Goal: Task Accomplishment & Management: Use online tool/utility

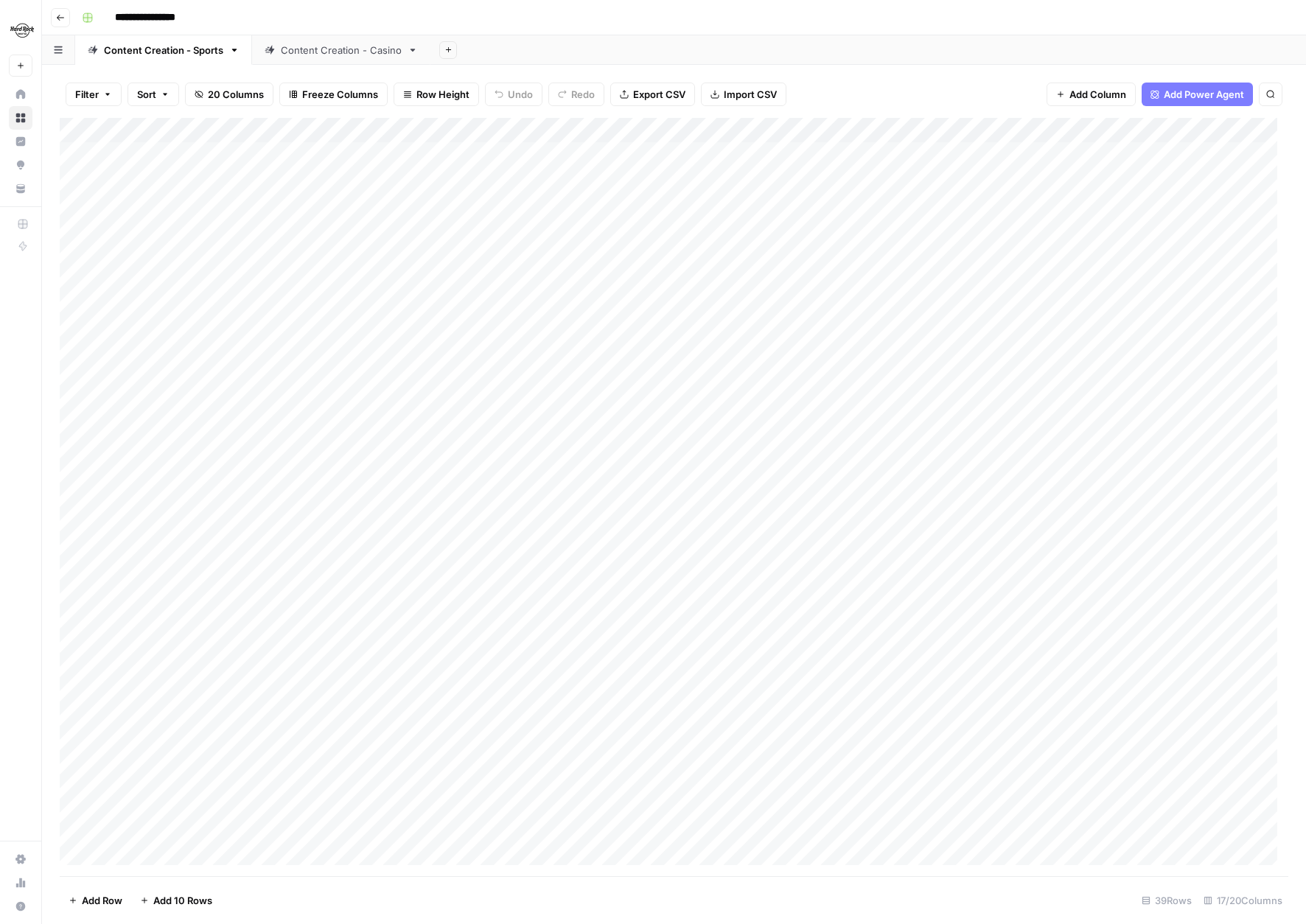
scroll to position [279, 0]
click at [427, 776] on div "Add Column" at bounding box center [673, 497] width 1229 height 758
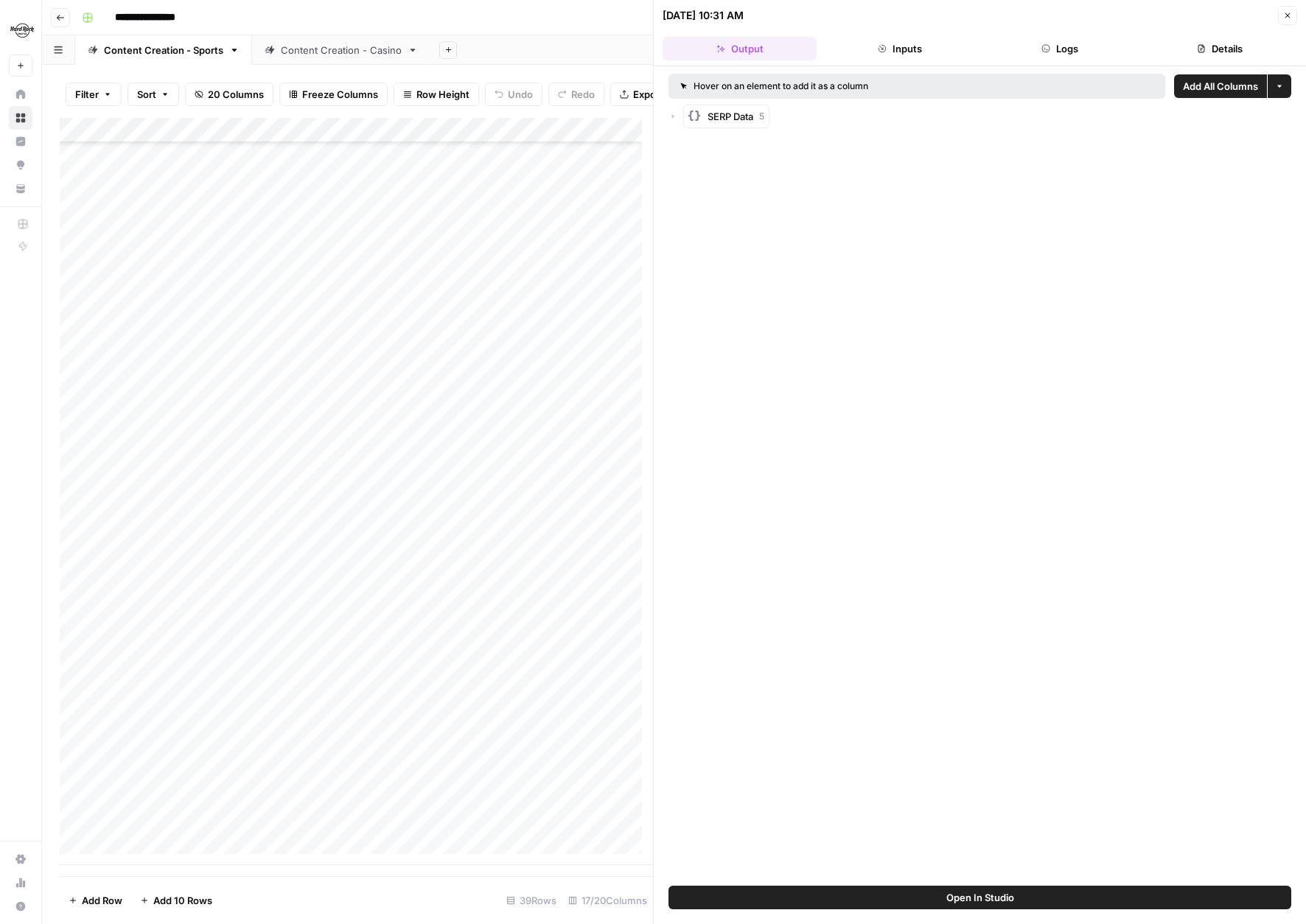
click at [1290, 9] on button "Close" at bounding box center [1287, 16] width 20 height 20
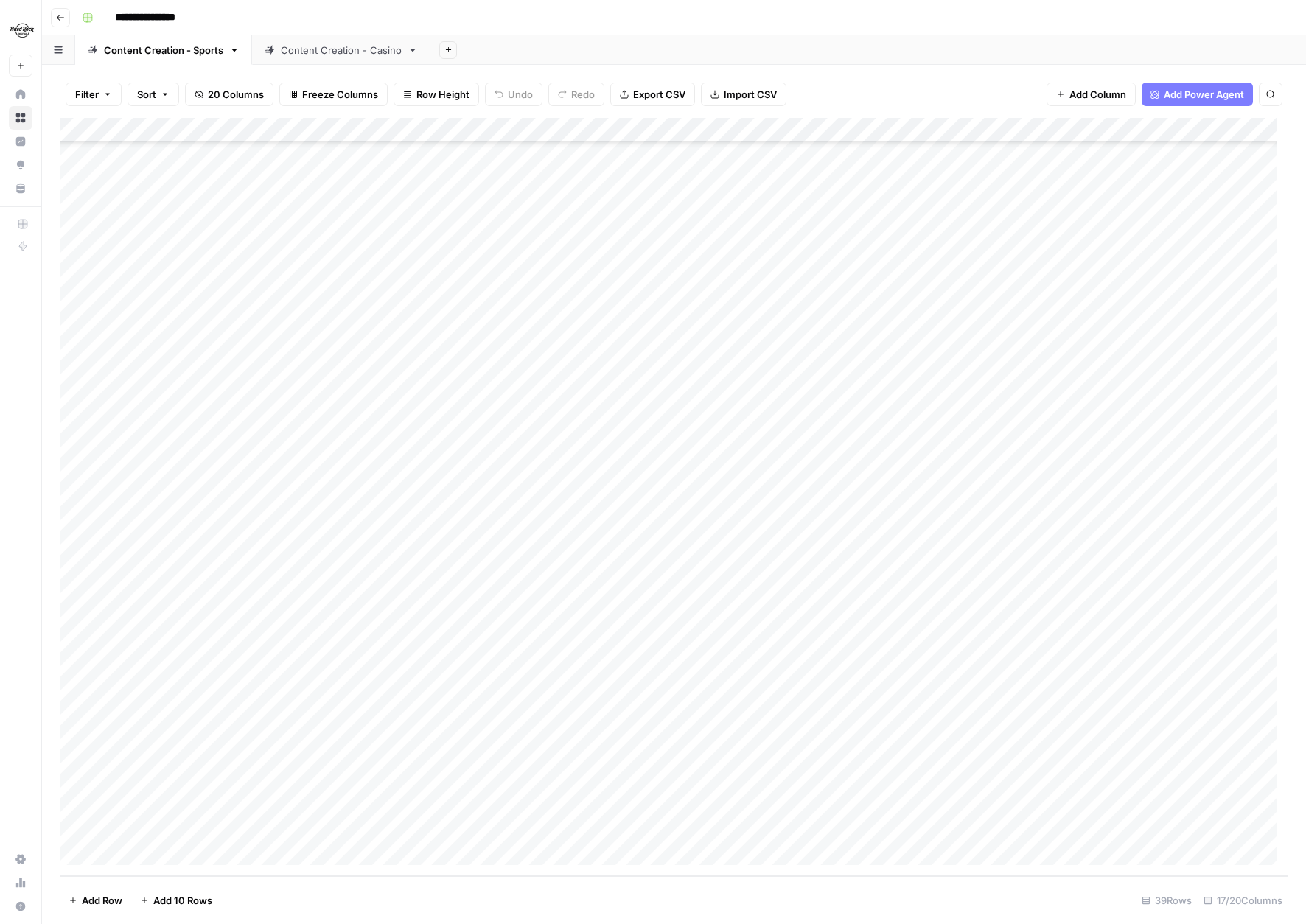
click at [561, 779] on div "Add Column" at bounding box center [673, 497] width 1229 height 758
click at [525, 778] on div "Add Column" at bounding box center [673, 497] width 1229 height 758
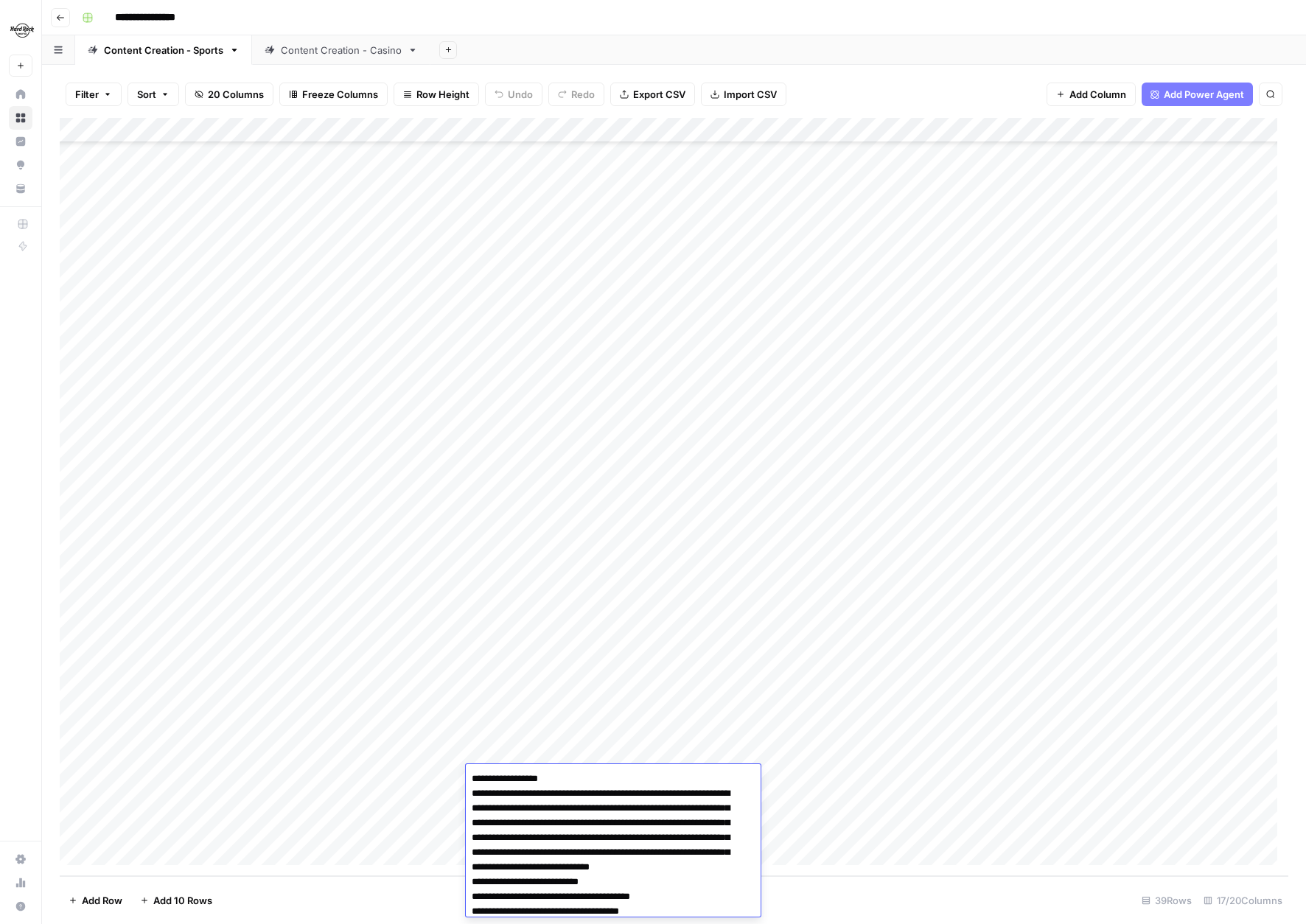
scroll to position [2054, 0]
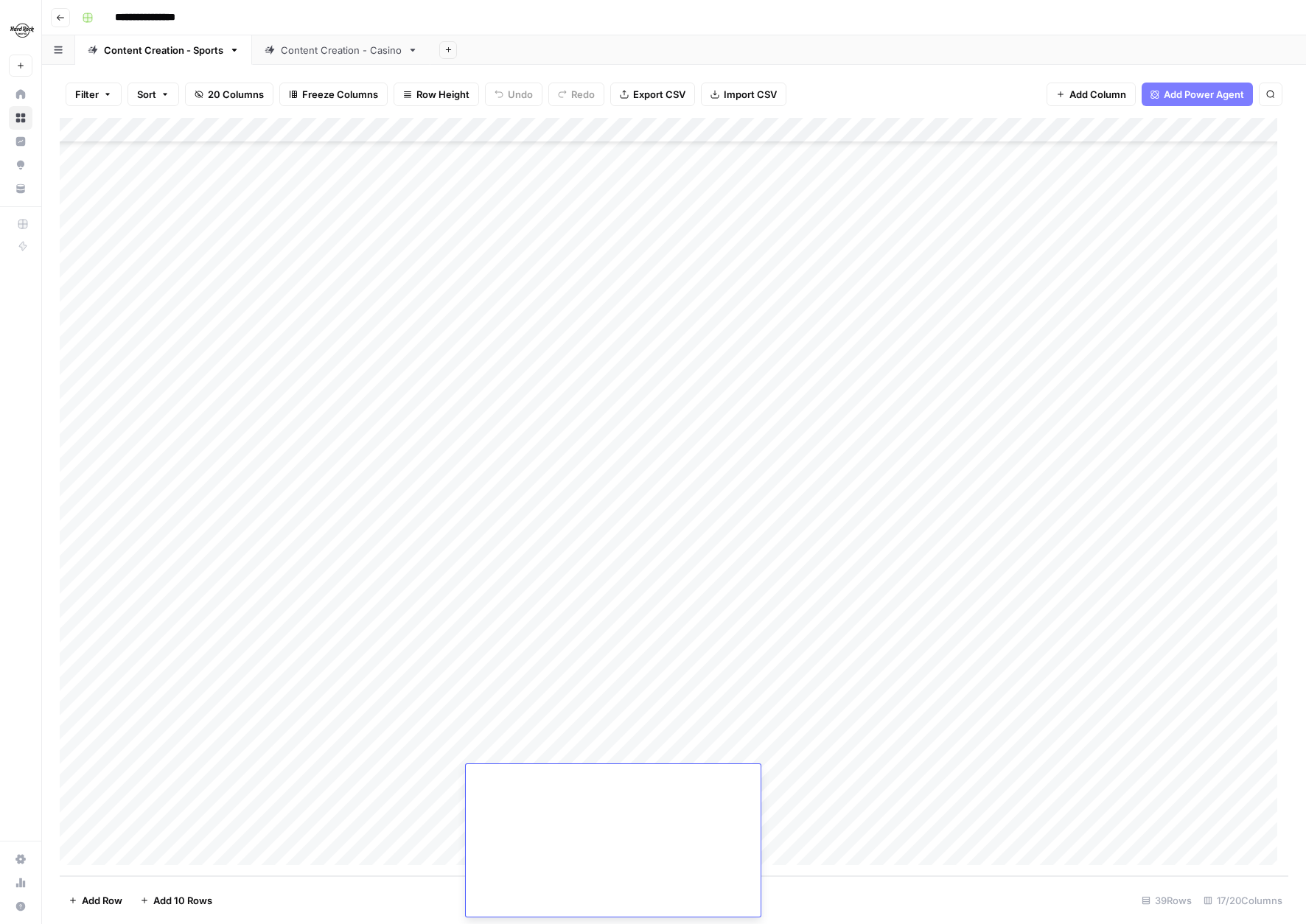
click at [791, 807] on div "Add Column" at bounding box center [673, 497] width 1229 height 758
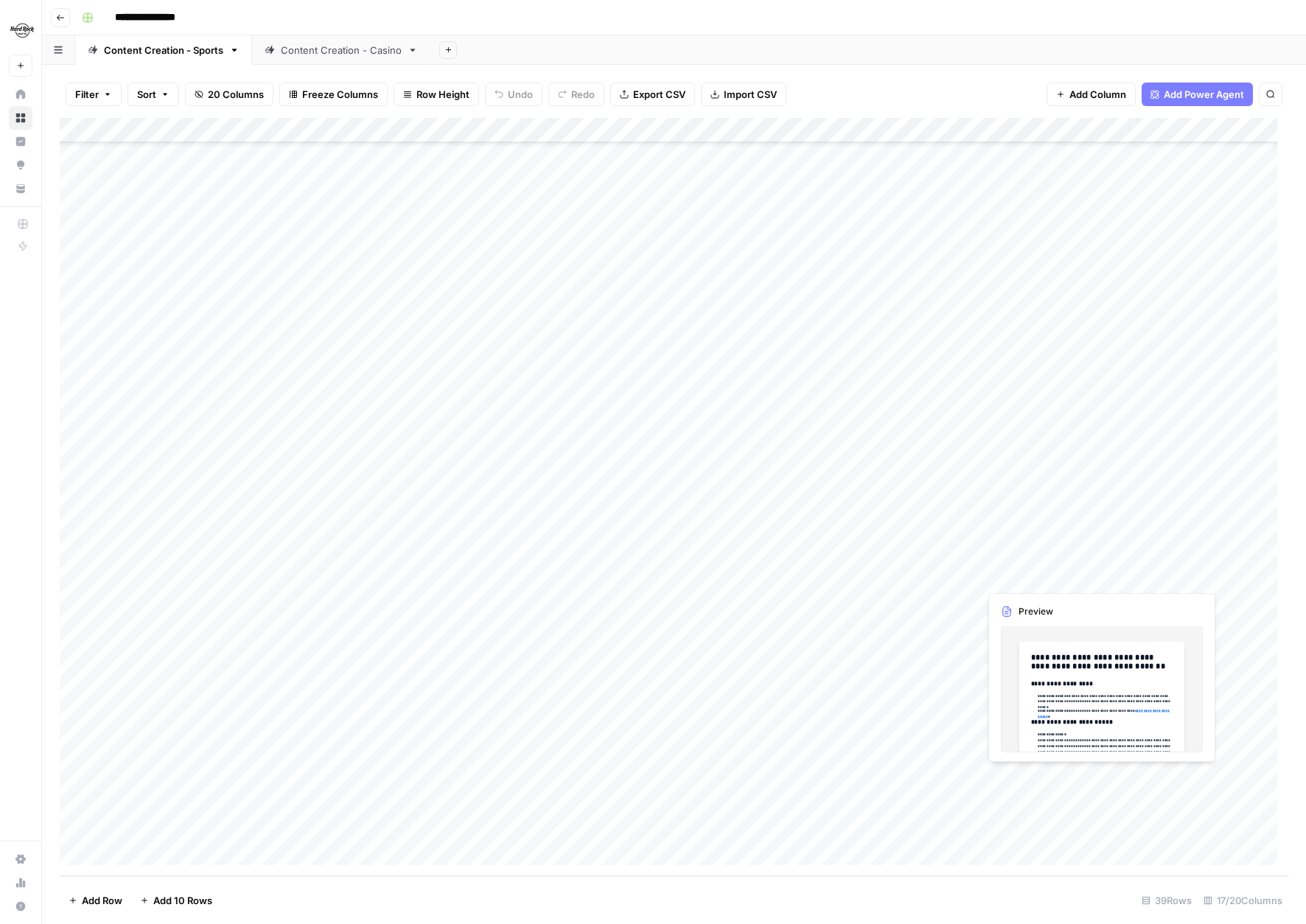
click at [1127, 776] on div "Add Column" at bounding box center [673, 497] width 1229 height 758
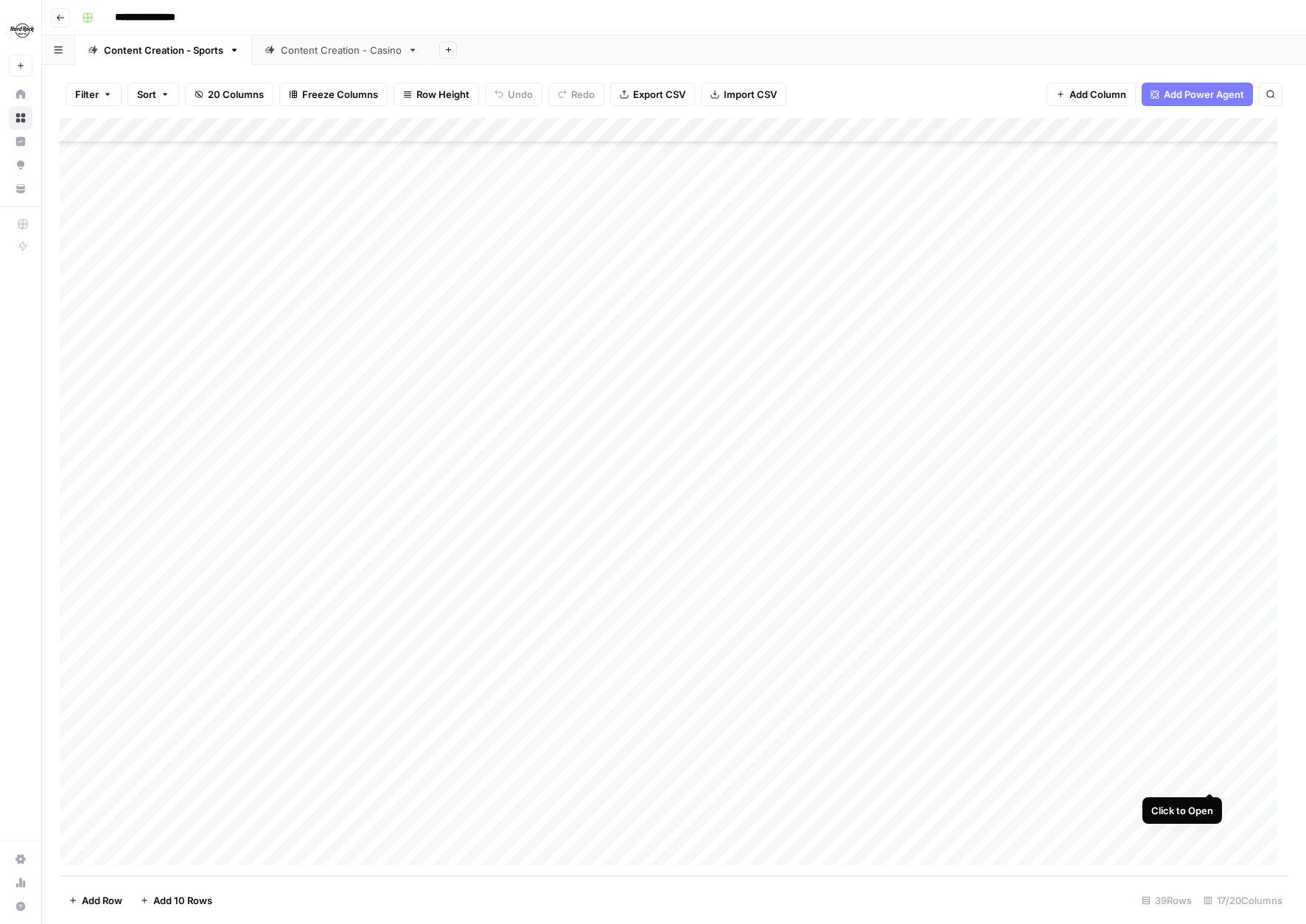
click at [1210, 776] on div "Add Column" at bounding box center [673, 497] width 1229 height 758
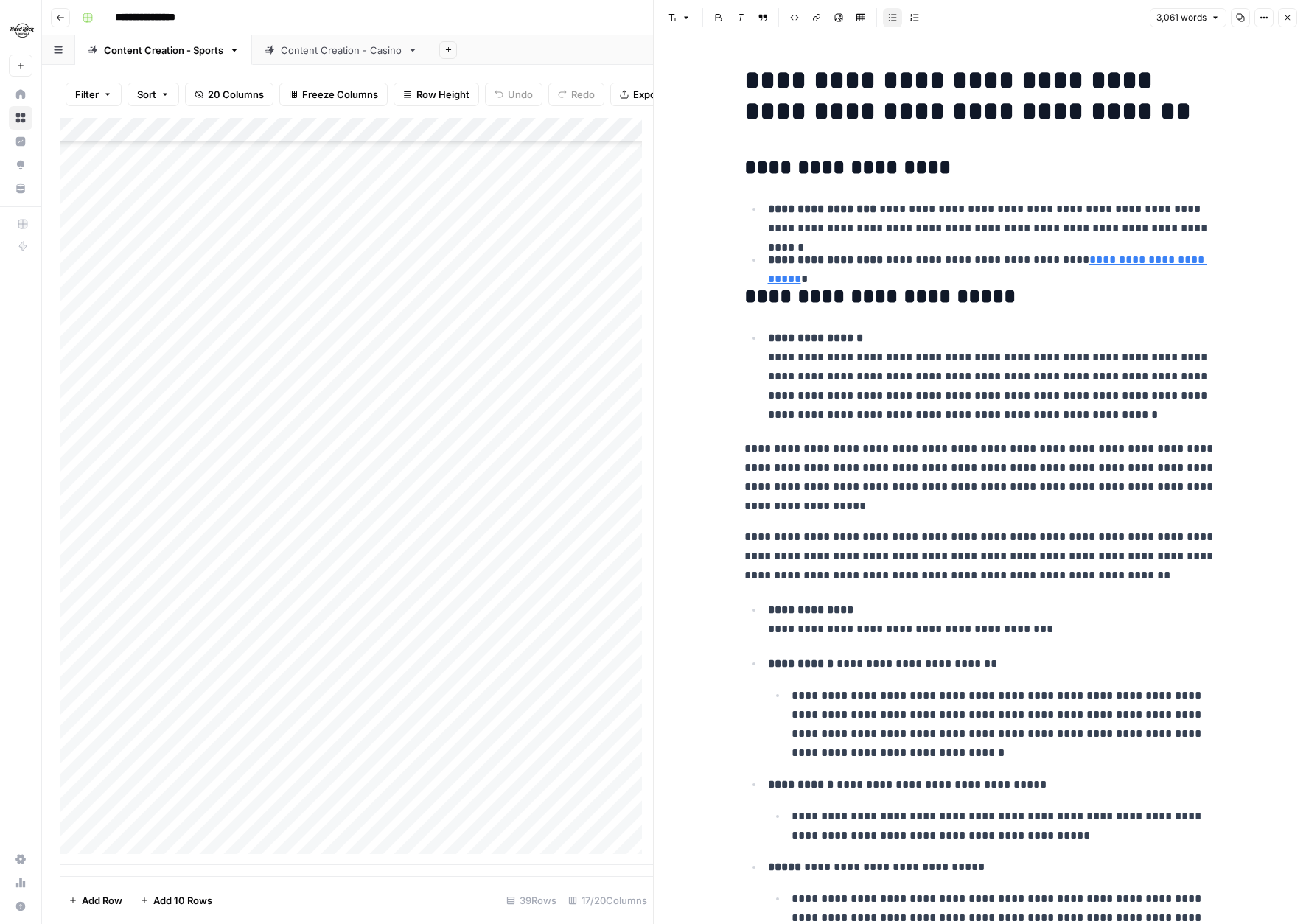
click at [1287, 12] on button "Close" at bounding box center [1287, 18] width 20 height 20
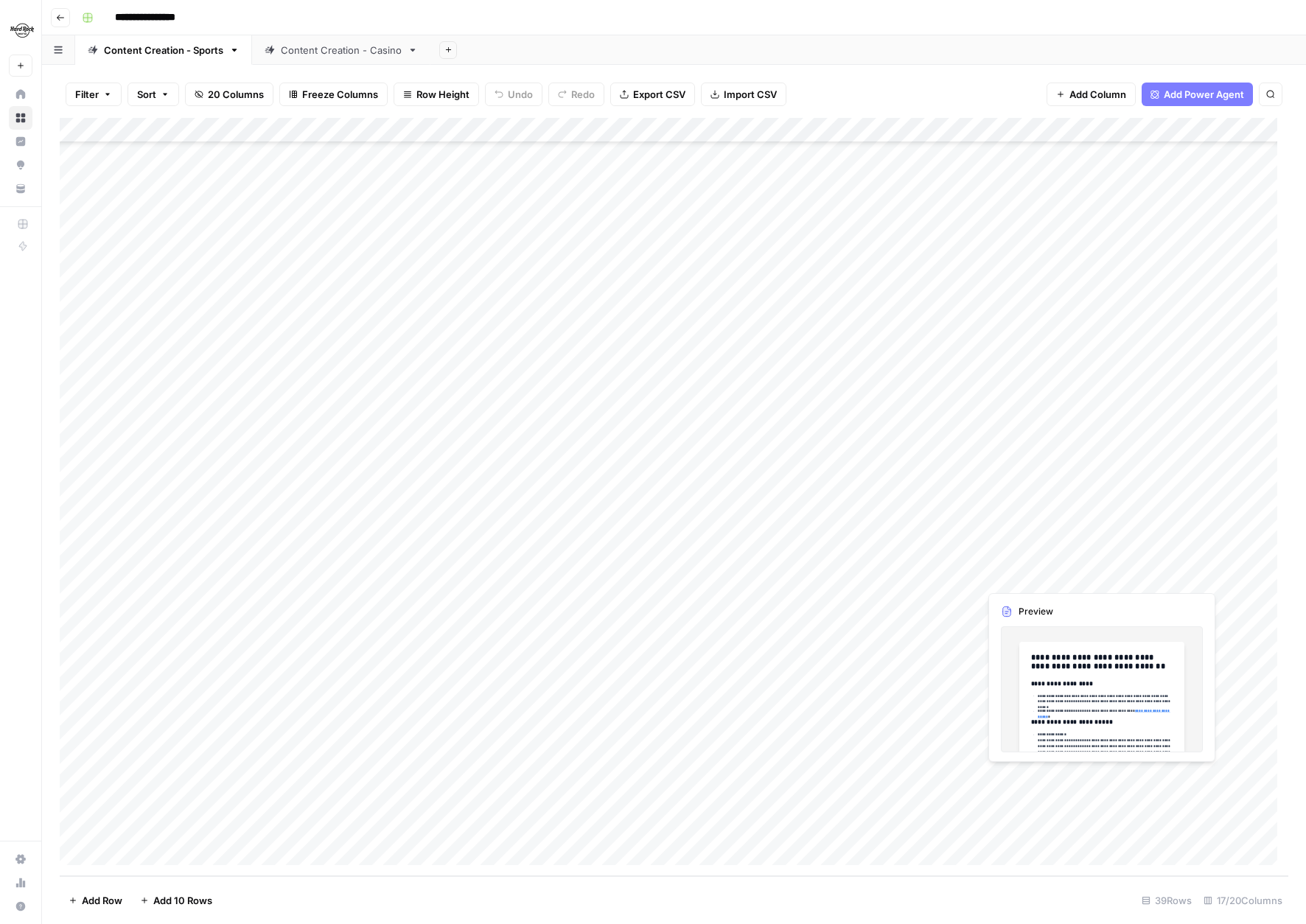
click at [1163, 785] on div "Add Column" at bounding box center [673, 497] width 1229 height 758
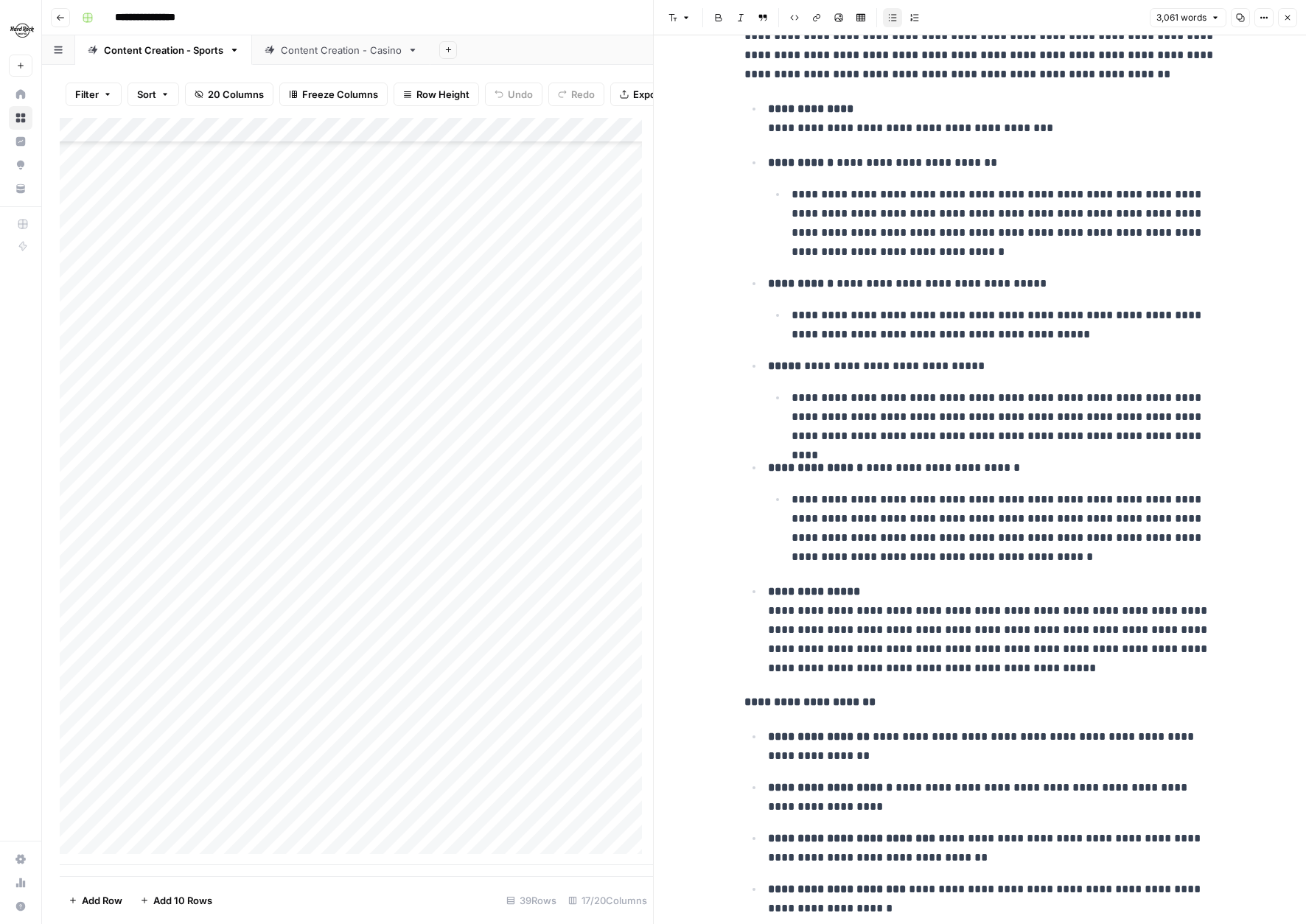
scroll to position [328, 0]
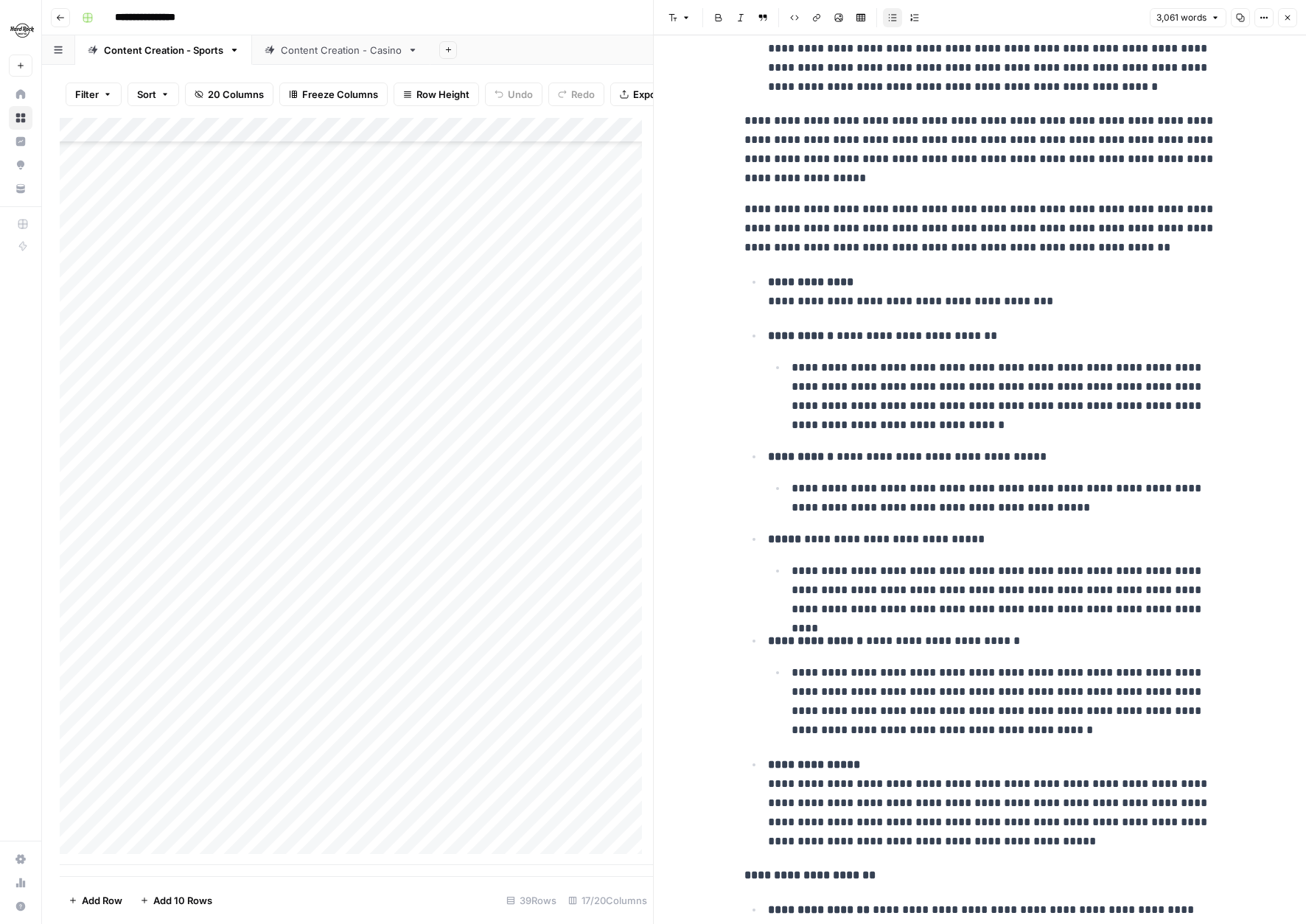
click at [1292, 13] on button "Close" at bounding box center [1287, 18] width 20 height 20
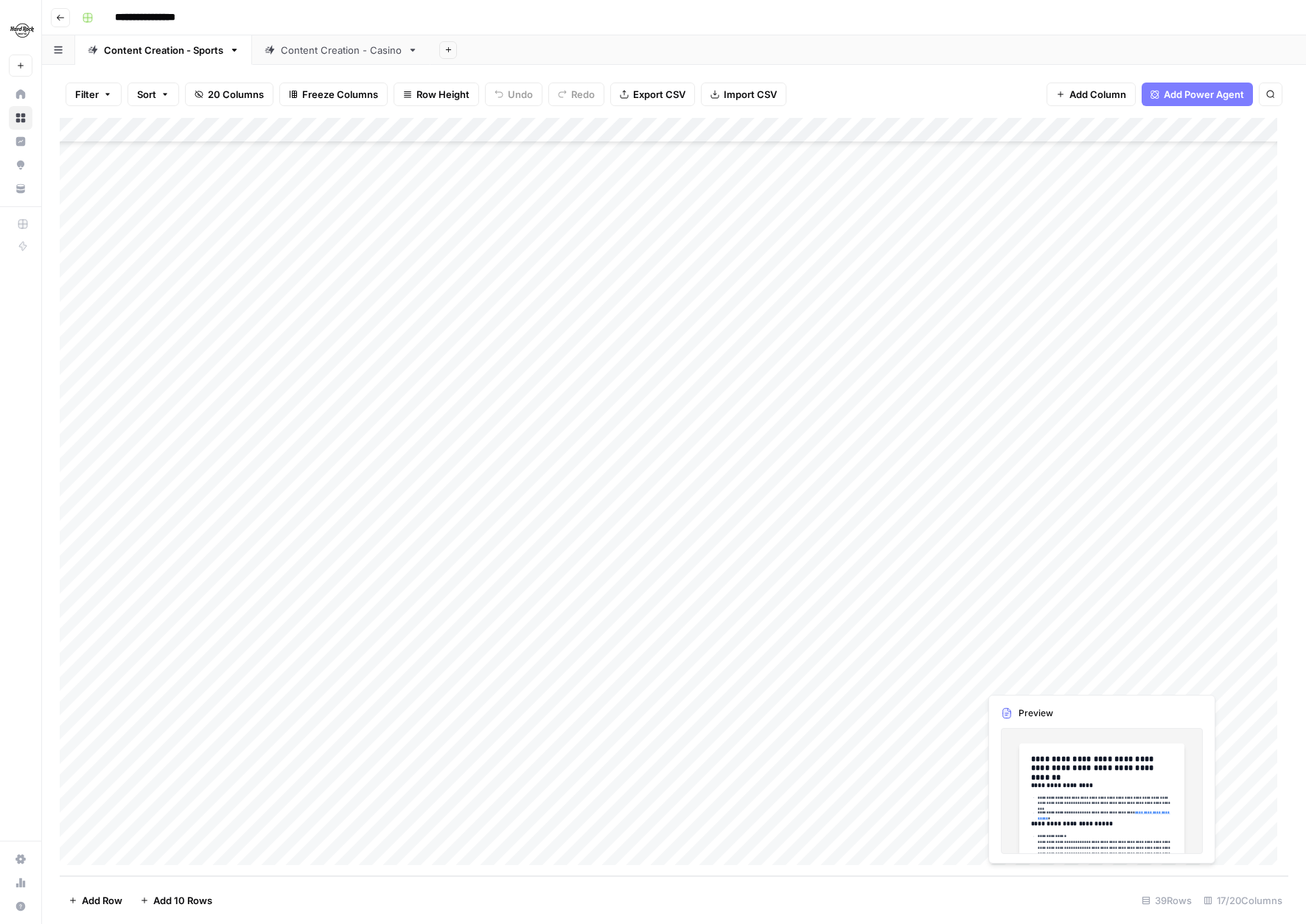
click at [1137, 682] on div "Add Column" at bounding box center [673, 497] width 1229 height 758
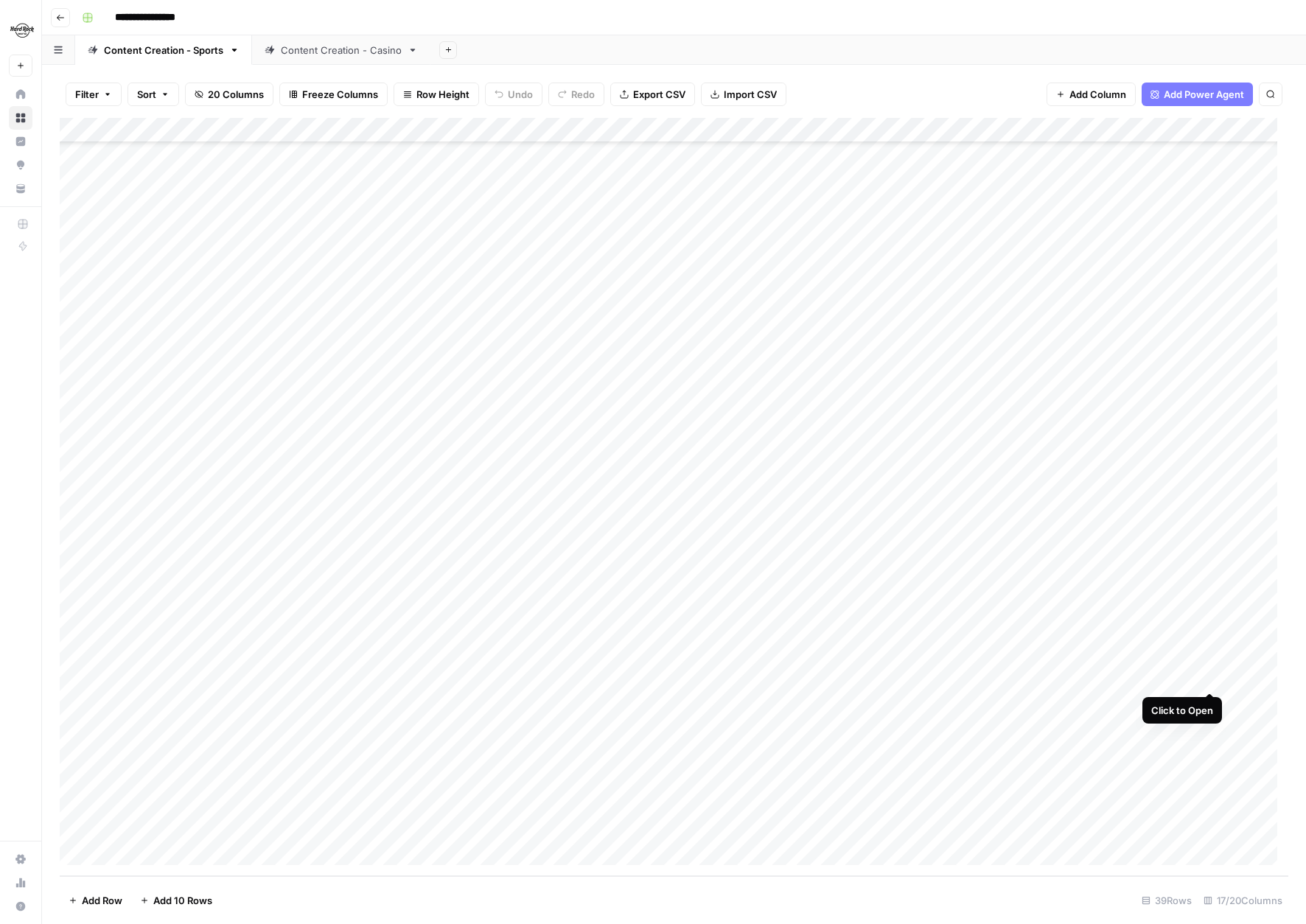
click at [1210, 676] on div "Add Column" at bounding box center [673, 497] width 1229 height 758
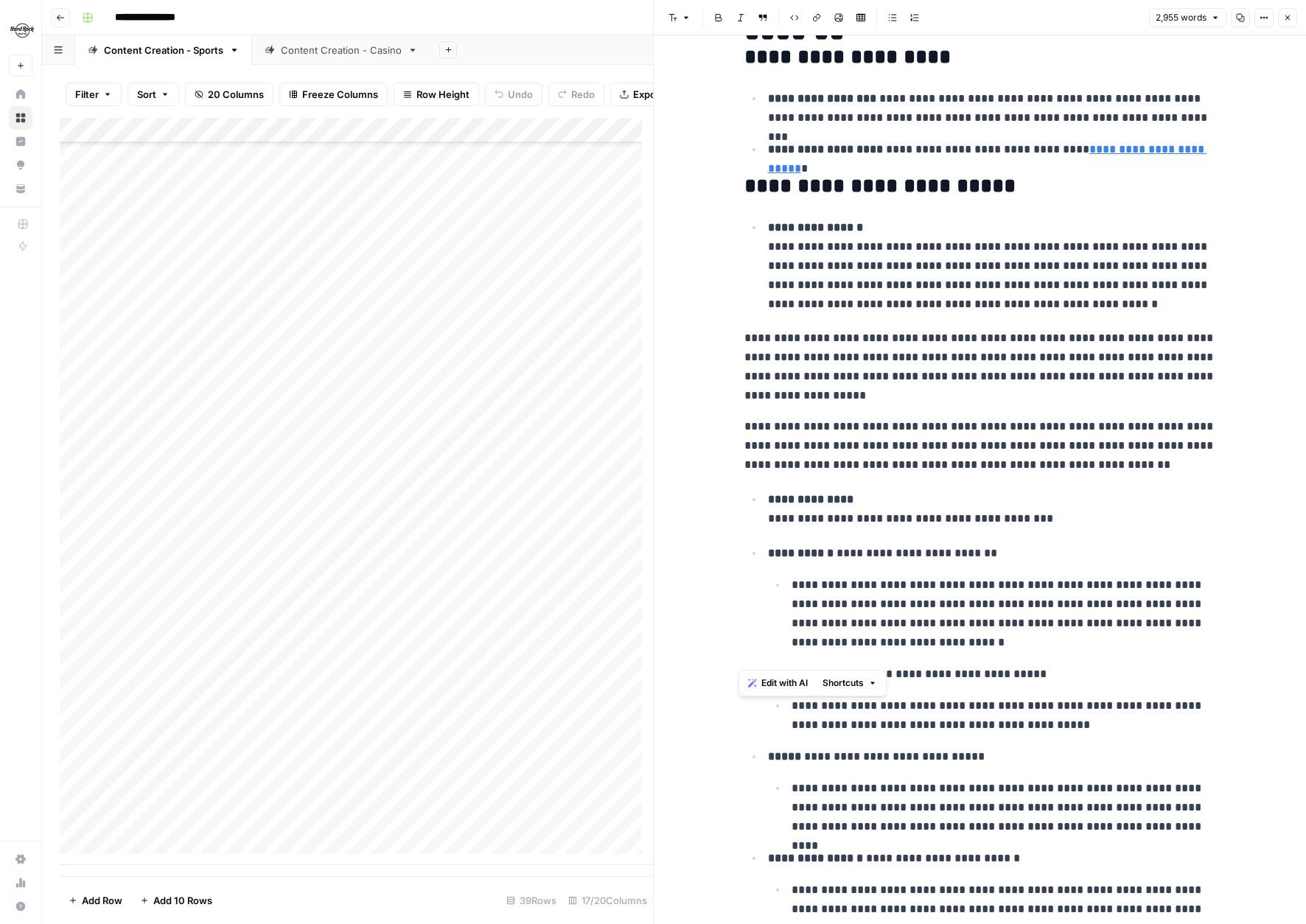
scroll to position [74, 0]
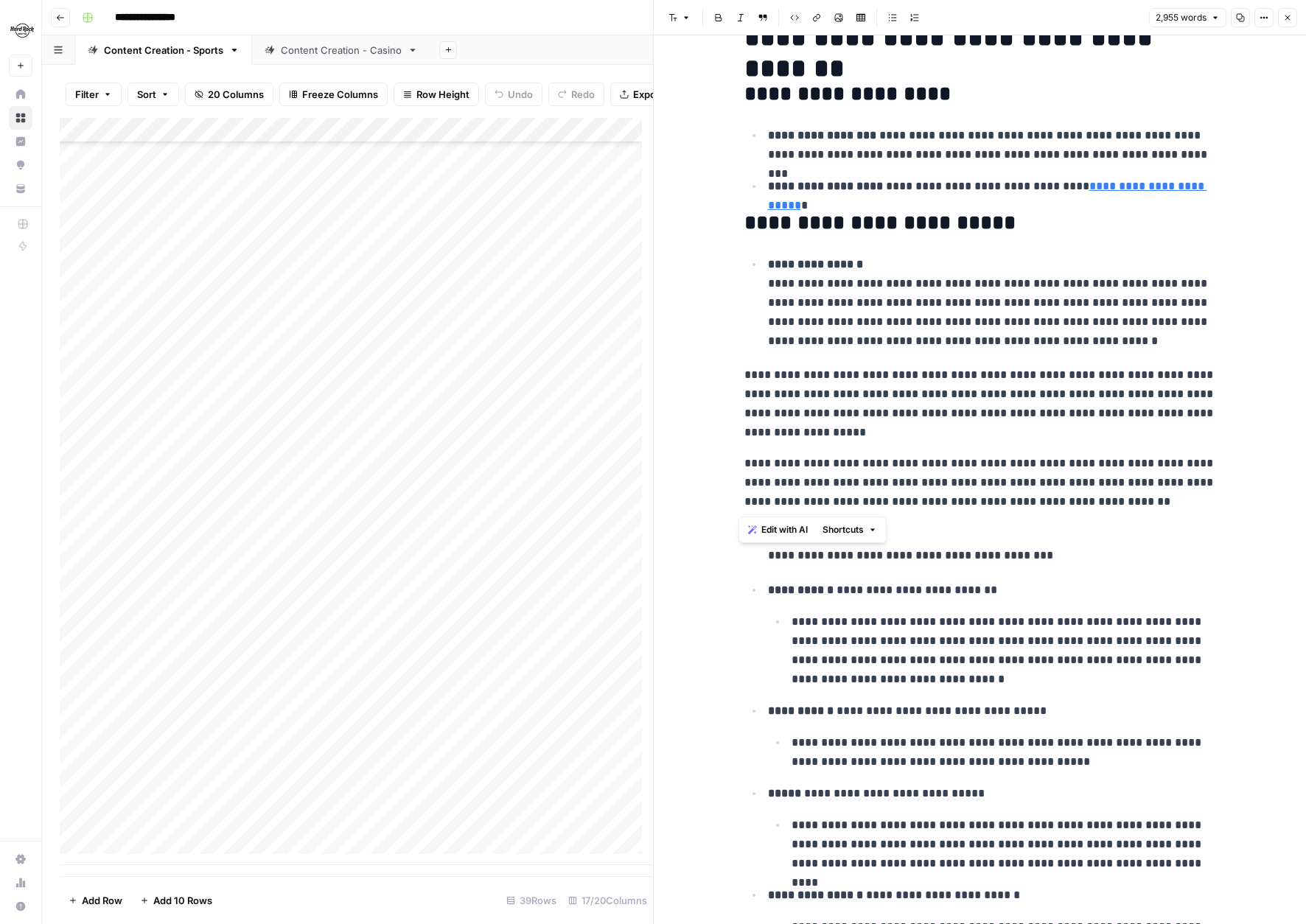
drag, startPoint x: 744, startPoint y: 70, endPoint x: 1143, endPoint y: 501, distance: 587.3
copy div "**********"
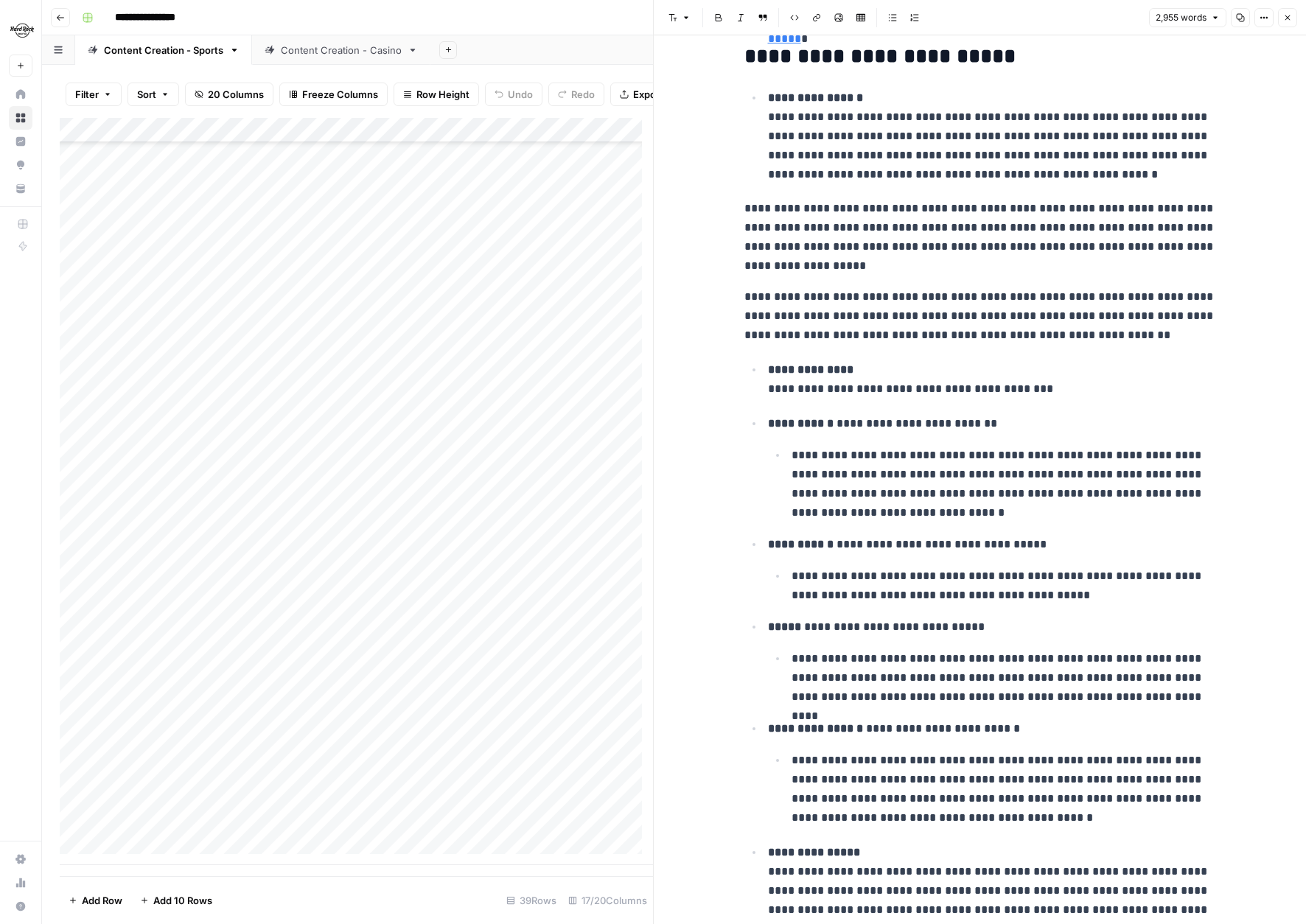
scroll to position [147, 0]
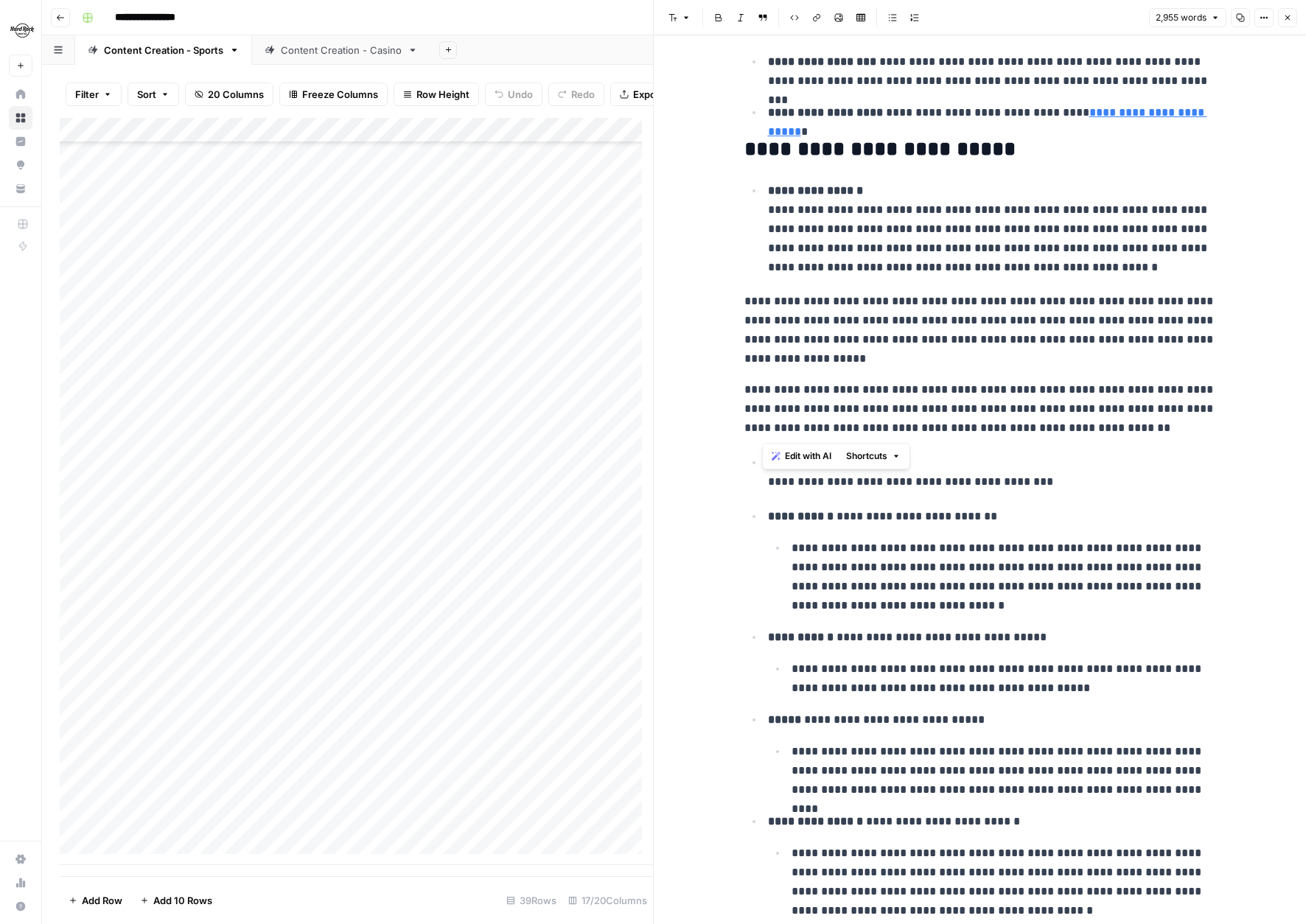
drag, startPoint x: 1038, startPoint y: 426, endPoint x: 756, endPoint y: 205, distance: 358.3
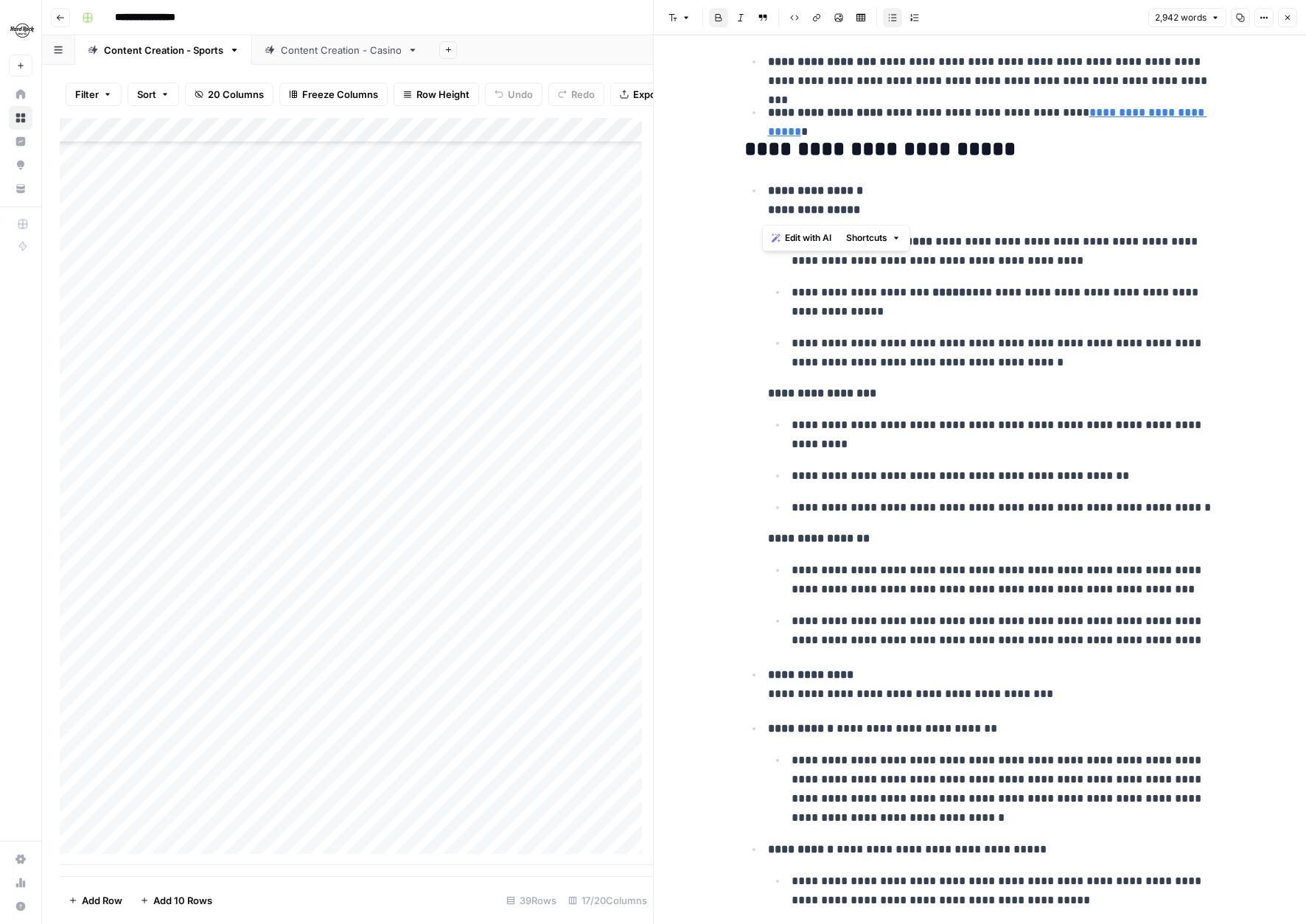
drag, startPoint x: 836, startPoint y: 203, endPoint x: 760, endPoint y: 203, distance: 76.0
click at [763, 203] on li "**********" at bounding box center [989, 415] width 452 height 469
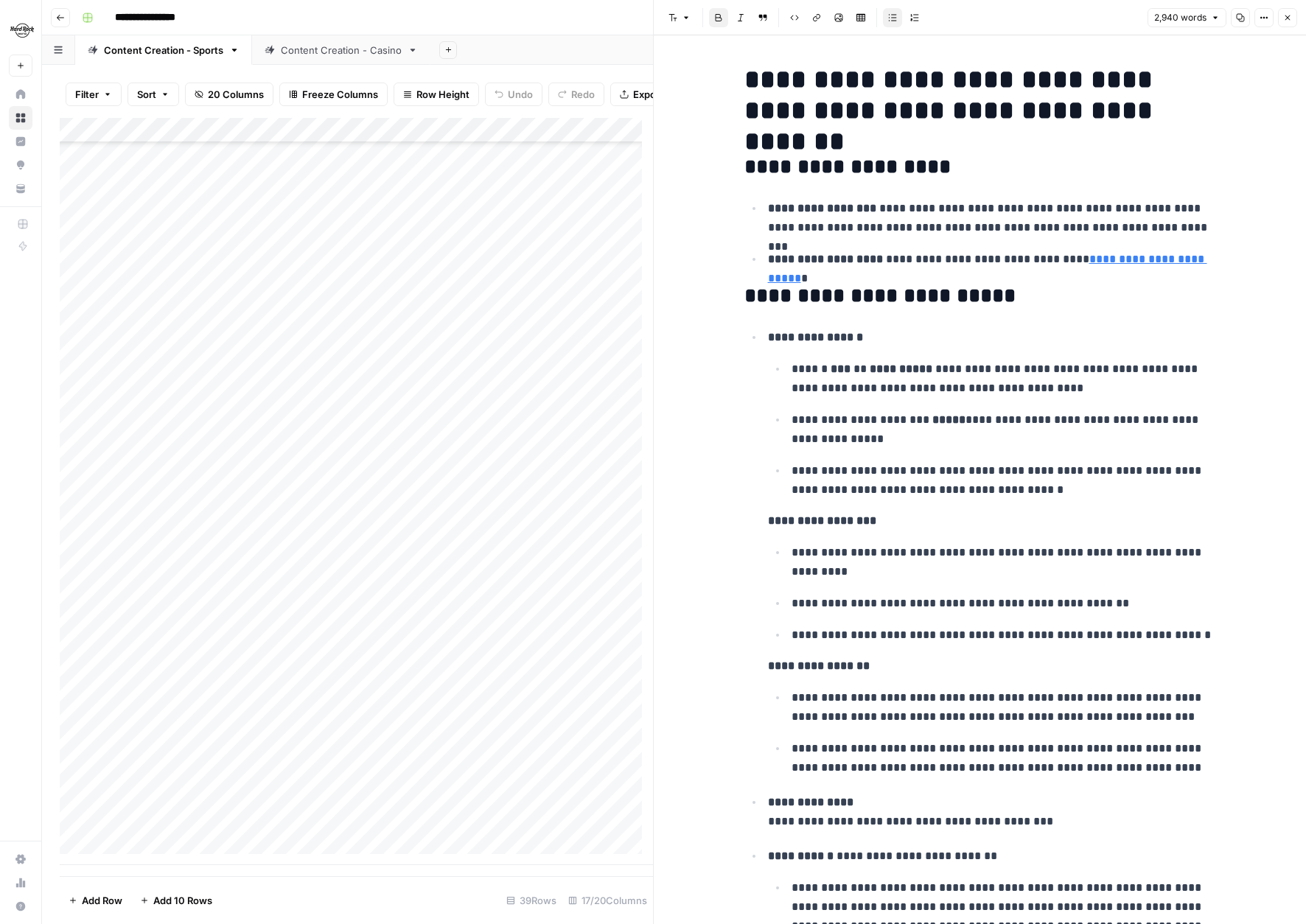
scroll to position [0, 0]
click at [1284, 13] on icon "button" at bounding box center [1287, 18] width 9 height 9
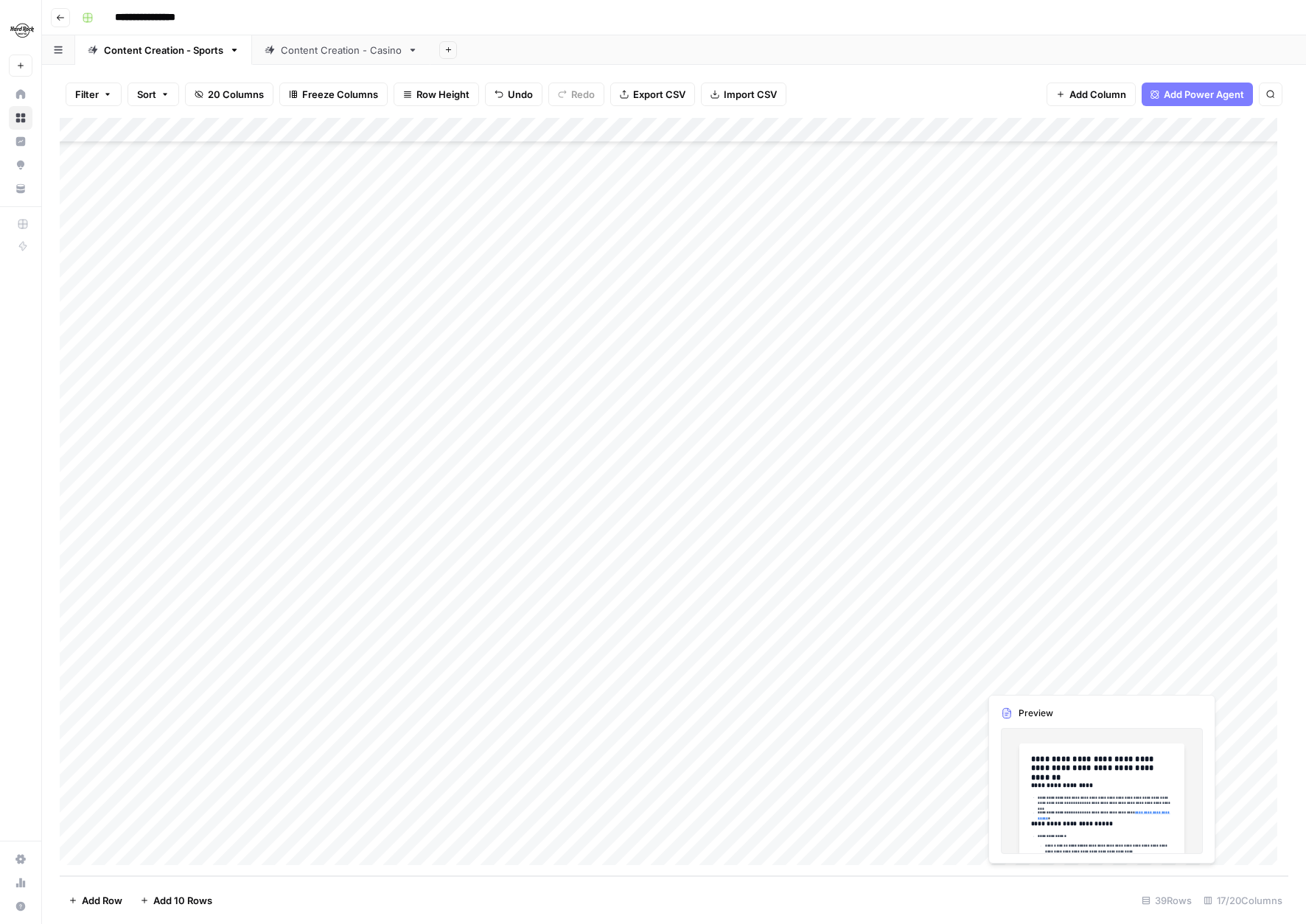
click at [1129, 677] on div "Add Column" at bounding box center [673, 497] width 1229 height 758
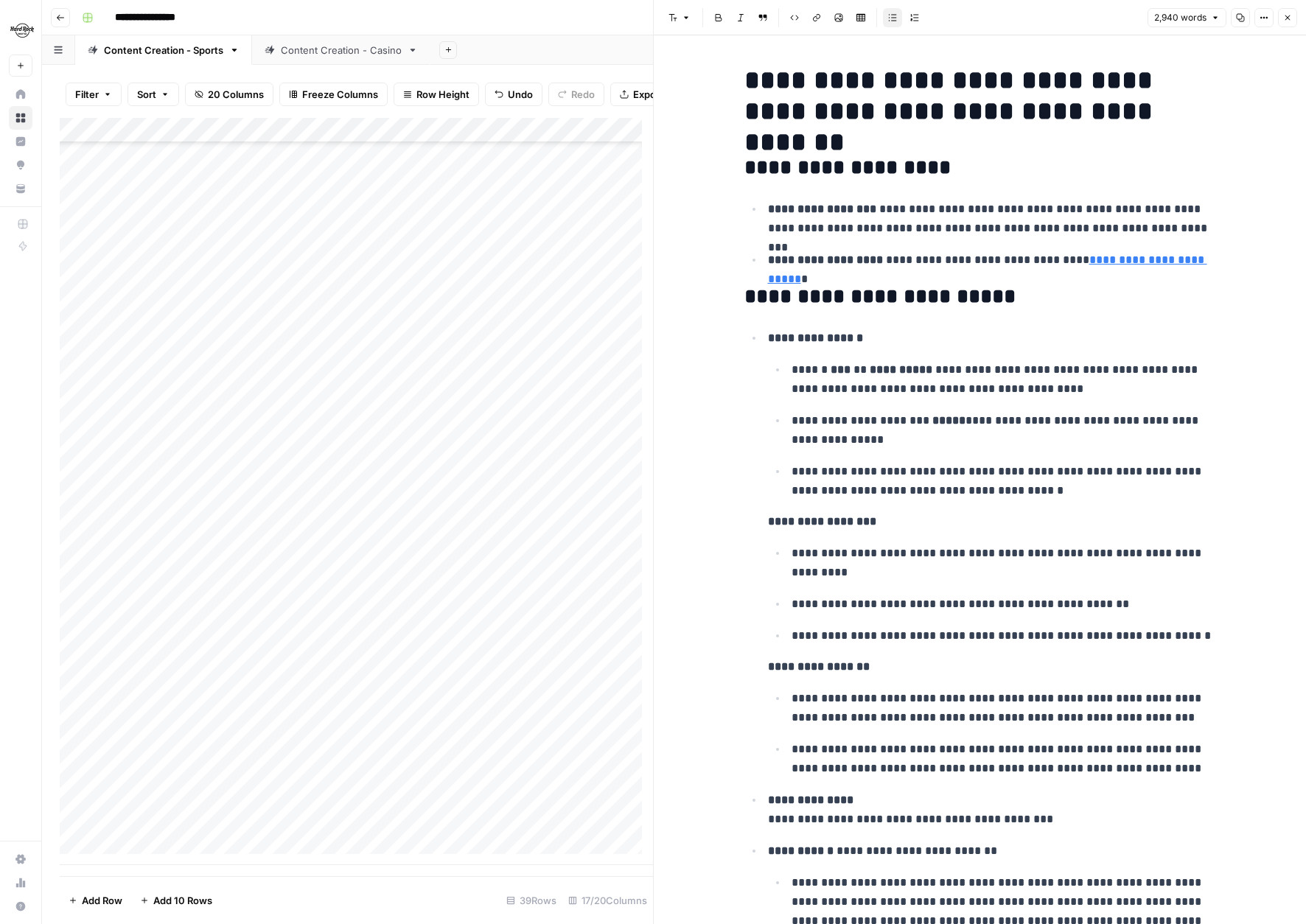
click at [1288, 20] on icon "button" at bounding box center [1287, 18] width 9 height 9
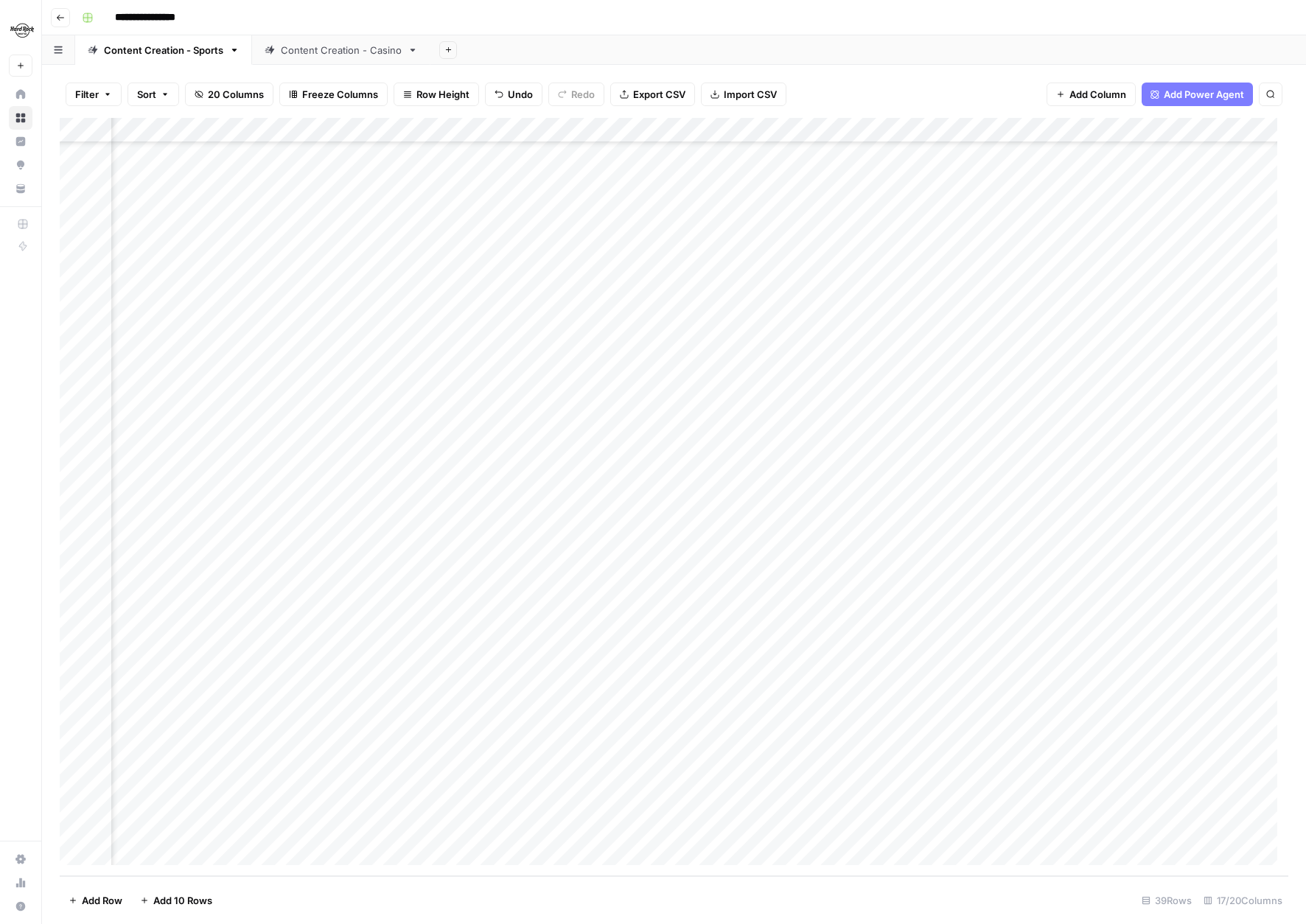
scroll to position [279, 800]
click at [1191, 677] on div "Add Column" at bounding box center [673, 497] width 1229 height 758
click at [1001, 131] on div "Add Column" at bounding box center [673, 497] width 1229 height 758
click at [996, 276] on span "Edit Workflow" at bounding box center [1046, 275] width 129 height 15
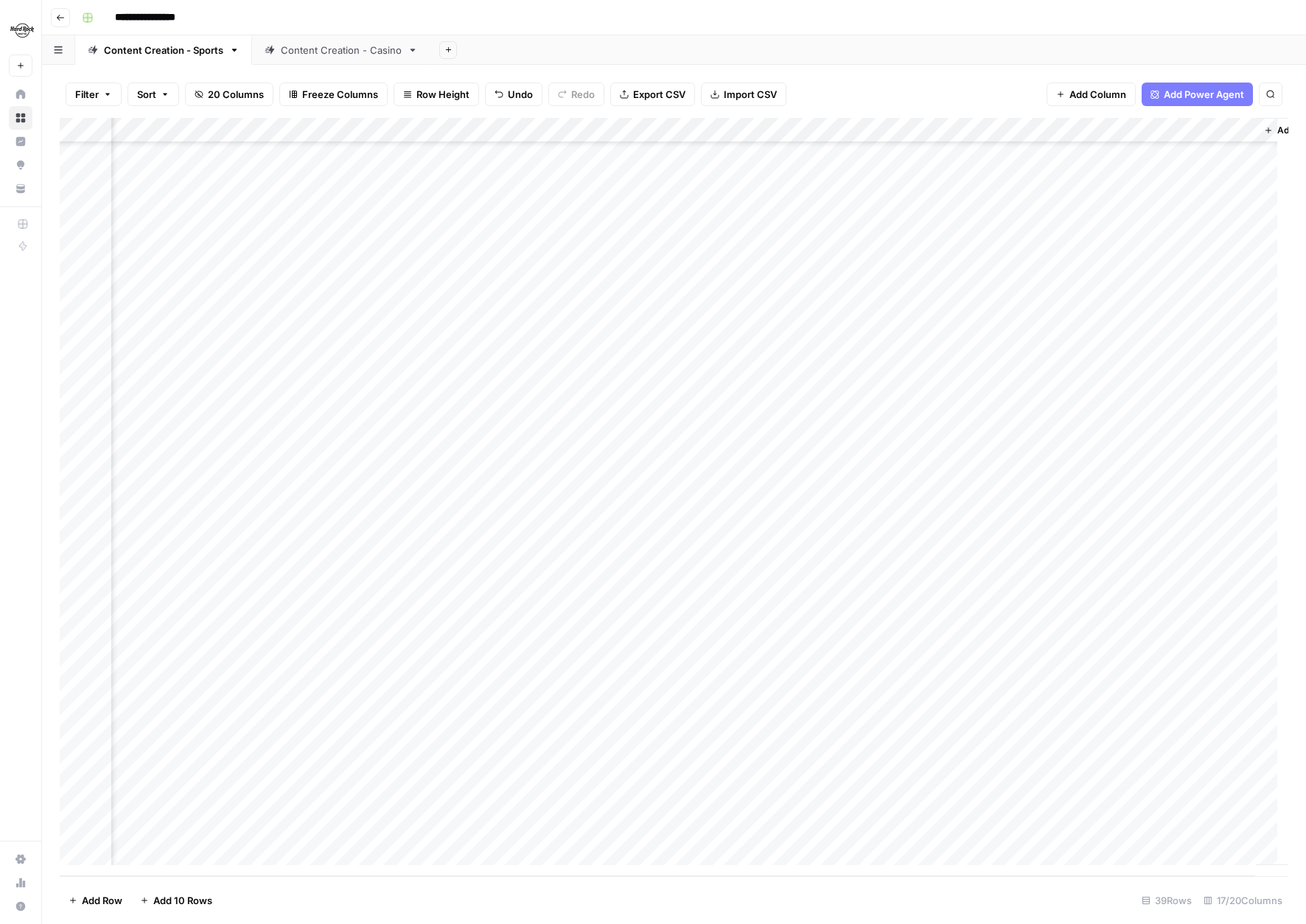
scroll to position [279, 1406]
click at [1073, 675] on div "Add Column" at bounding box center [673, 497] width 1229 height 758
click at [1053, 677] on div "Add Column" at bounding box center [673, 497] width 1229 height 758
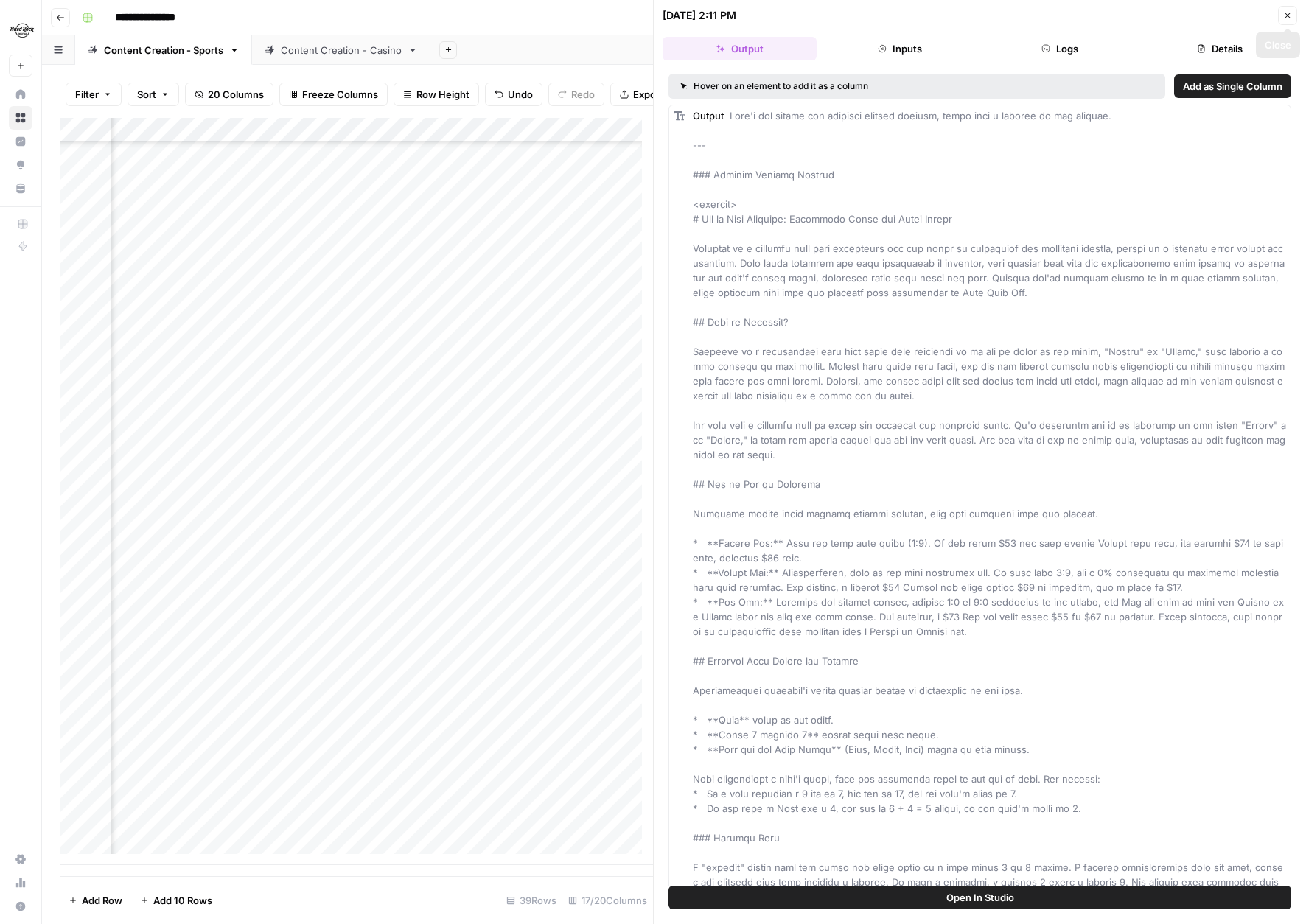
click at [1293, 15] on button "Close" at bounding box center [1287, 16] width 20 height 20
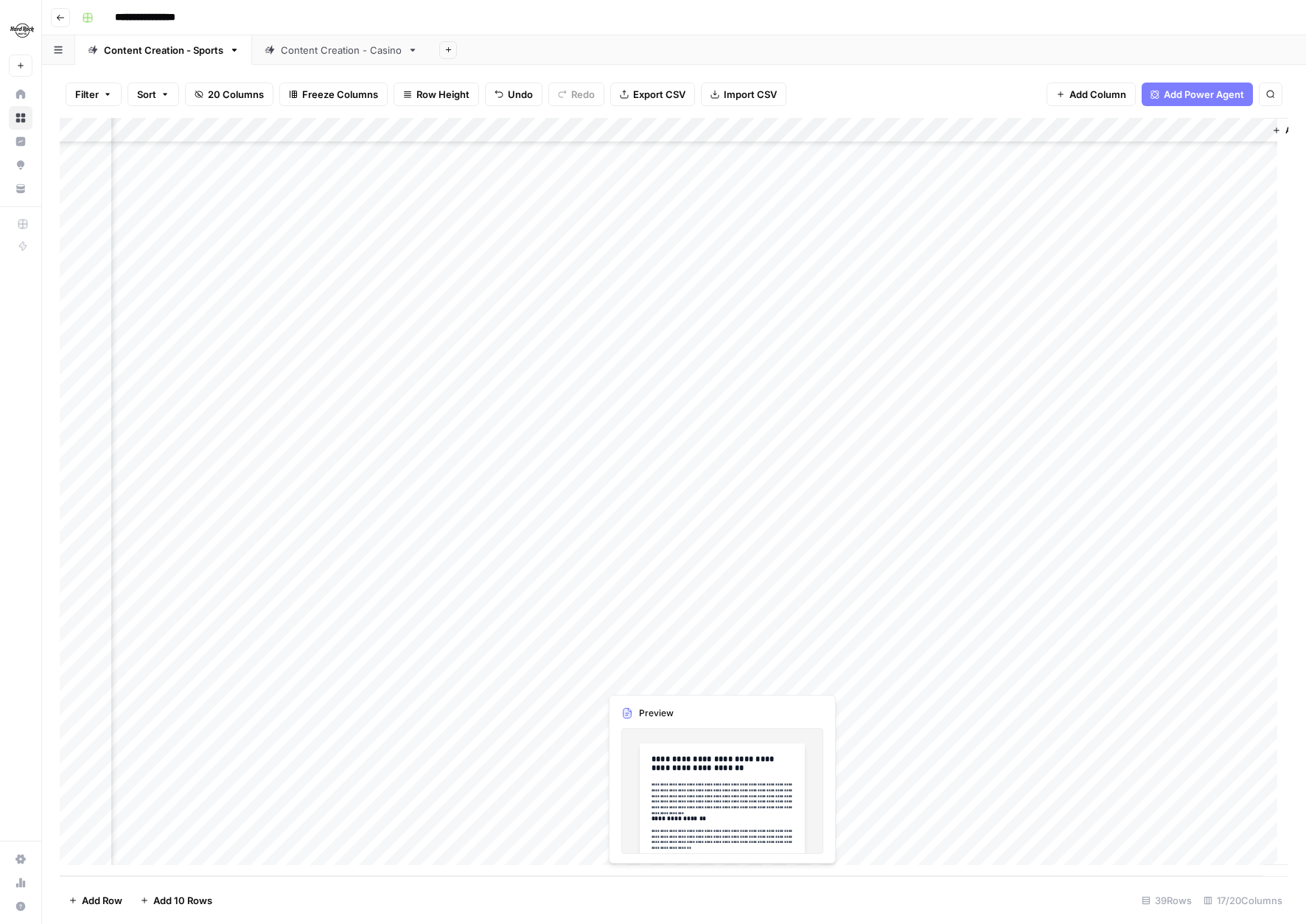
click at [674, 674] on div "Add Column" at bounding box center [673, 497] width 1229 height 758
click at [689, 673] on div "Add Column" at bounding box center [673, 497] width 1229 height 758
click at [689, 673] on div at bounding box center [666, 677] width 135 height 28
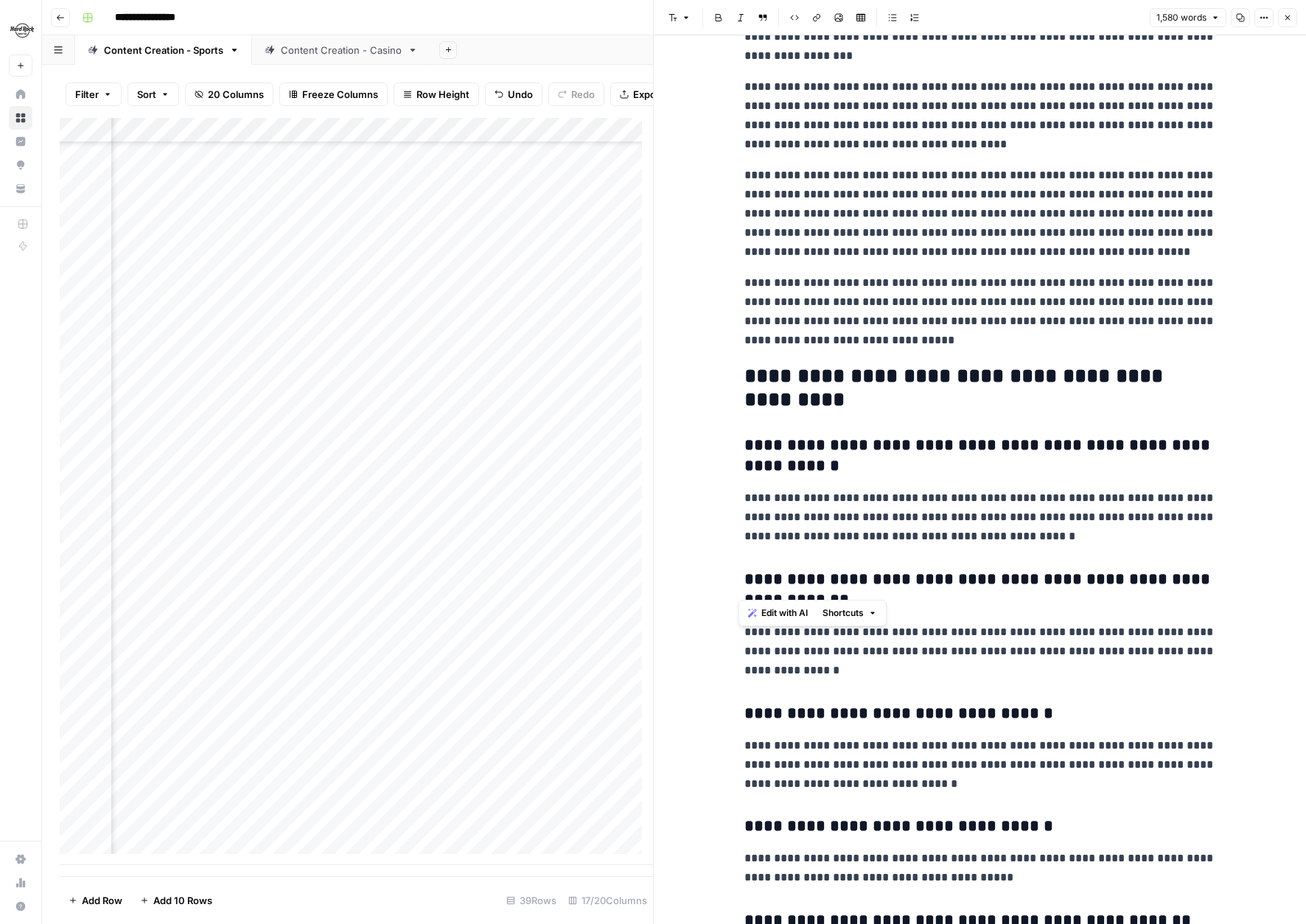
scroll to position [2820, 0]
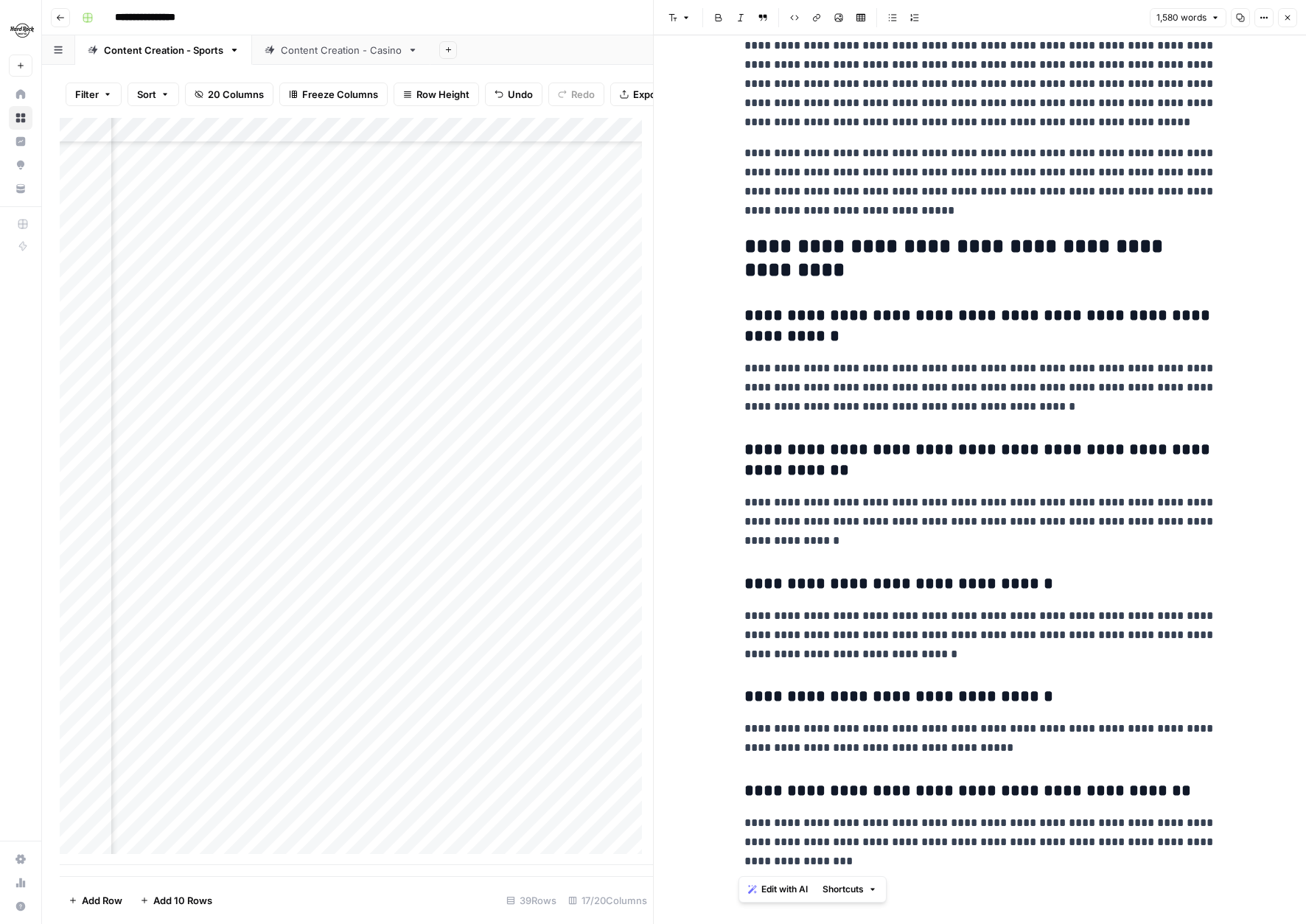
drag, startPoint x: 737, startPoint y: 78, endPoint x: 1210, endPoint y: 906, distance: 953.6
copy div "**********"
click at [1288, 19] on icon "button" at bounding box center [1288, 18] width 5 height 5
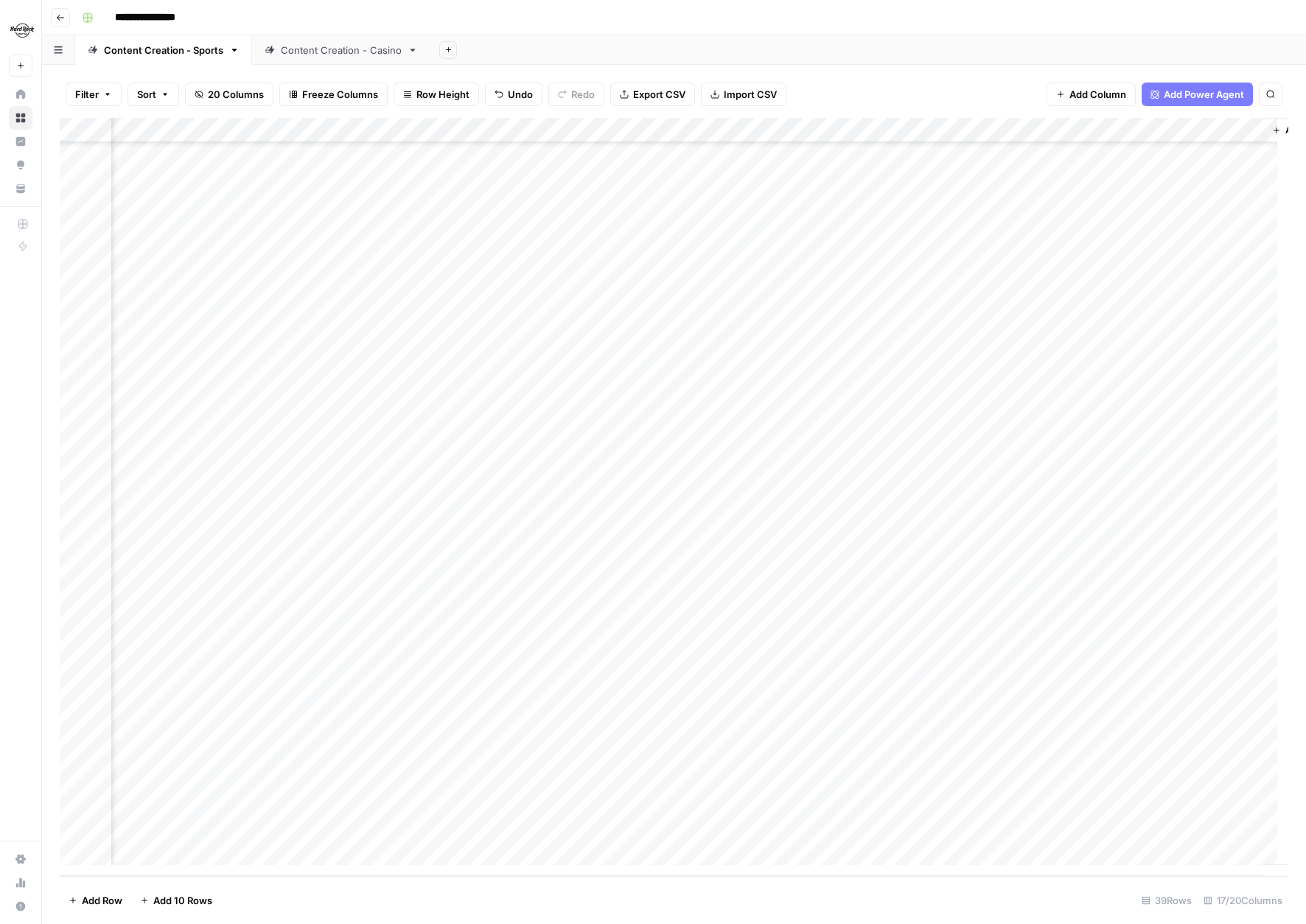
click at [1081, 678] on div "Add Column" at bounding box center [673, 497] width 1229 height 758
click at [1175, 677] on div "Add Column" at bounding box center [673, 497] width 1229 height 758
click at [1175, 677] on div at bounding box center [1198, 677] width 135 height 28
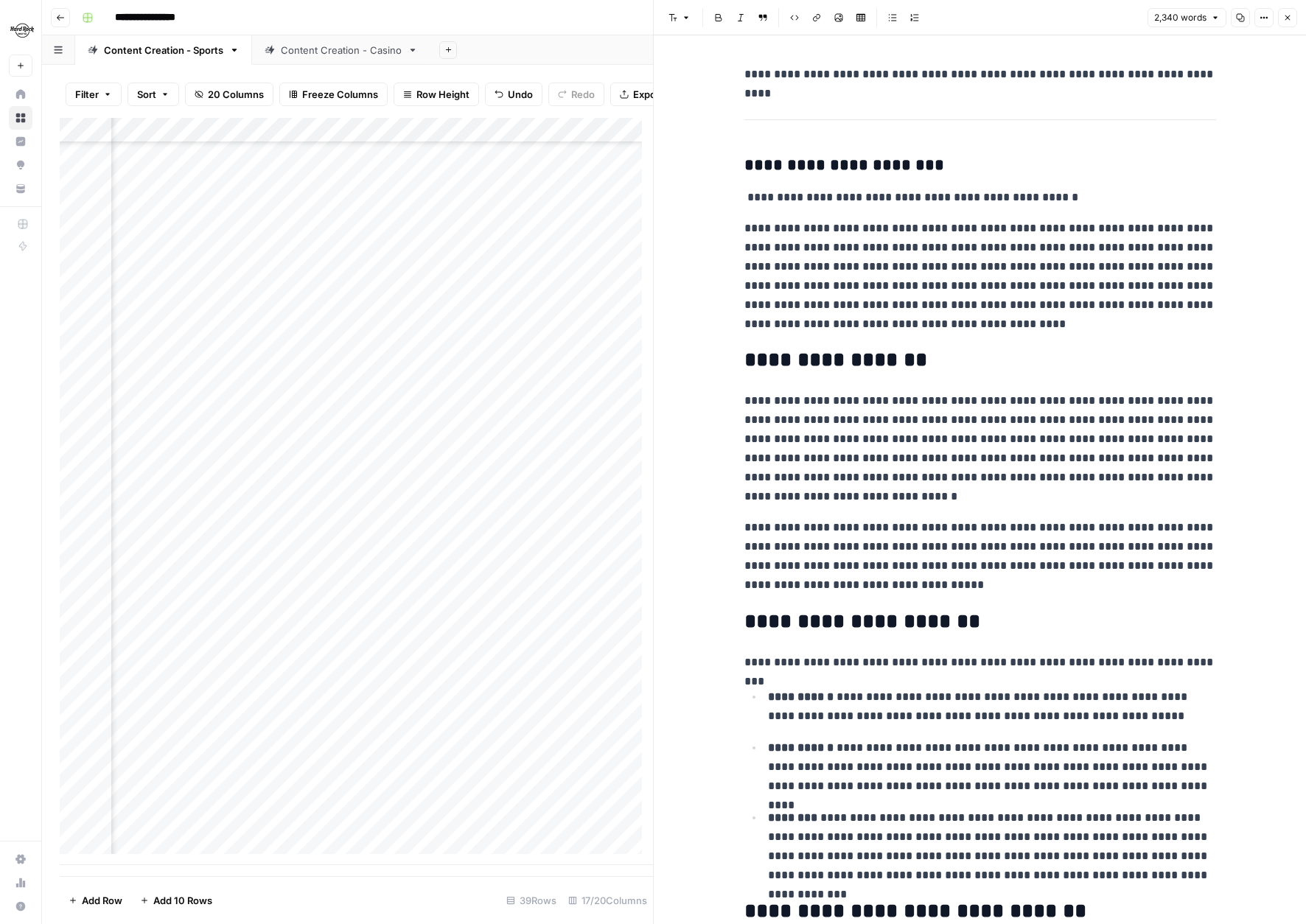
click at [1286, 18] on icon "button" at bounding box center [1287, 18] width 9 height 9
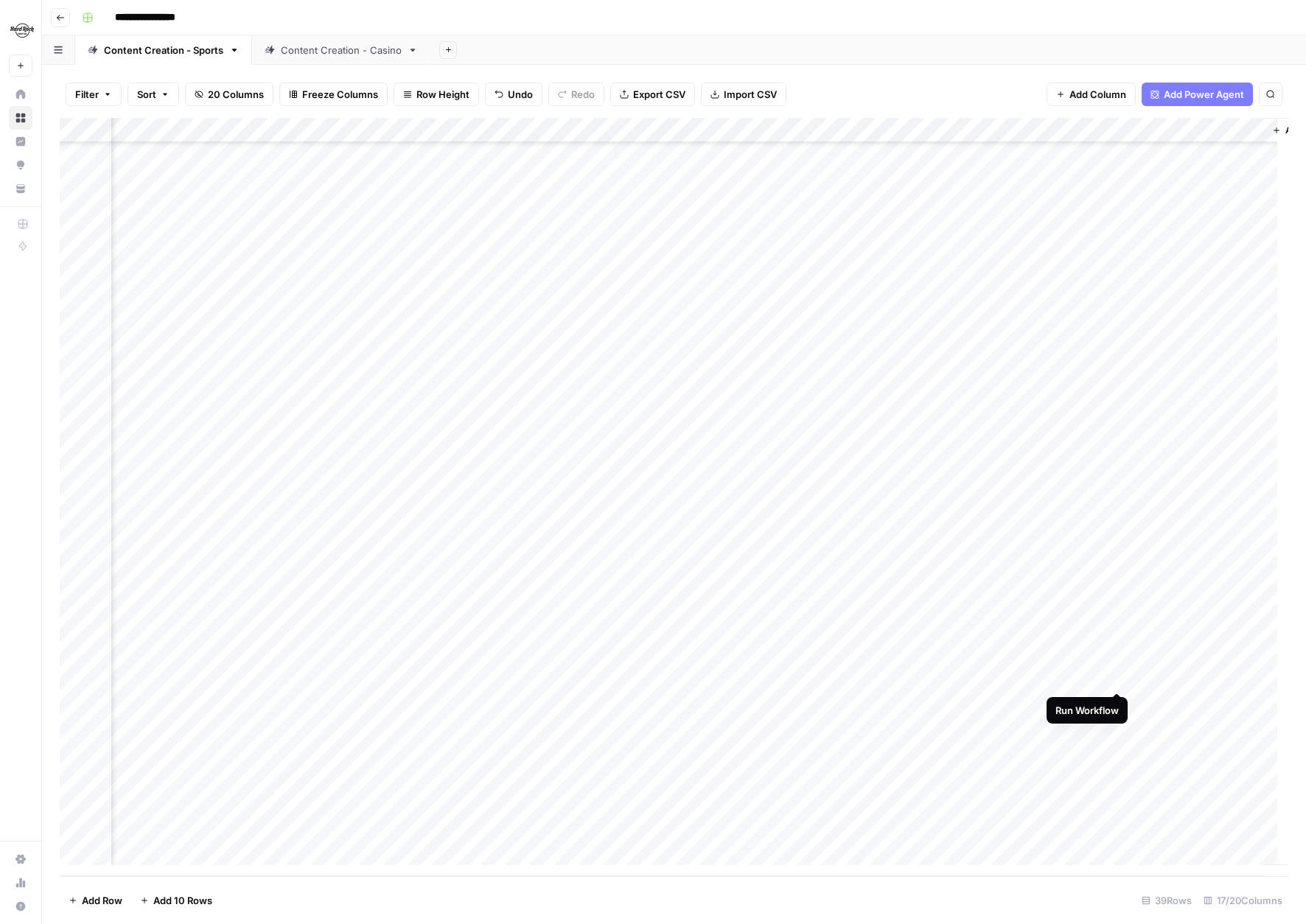
click at [1122, 675] on div "Add Column" at bounding box center [673, 497] width 1229 height 758
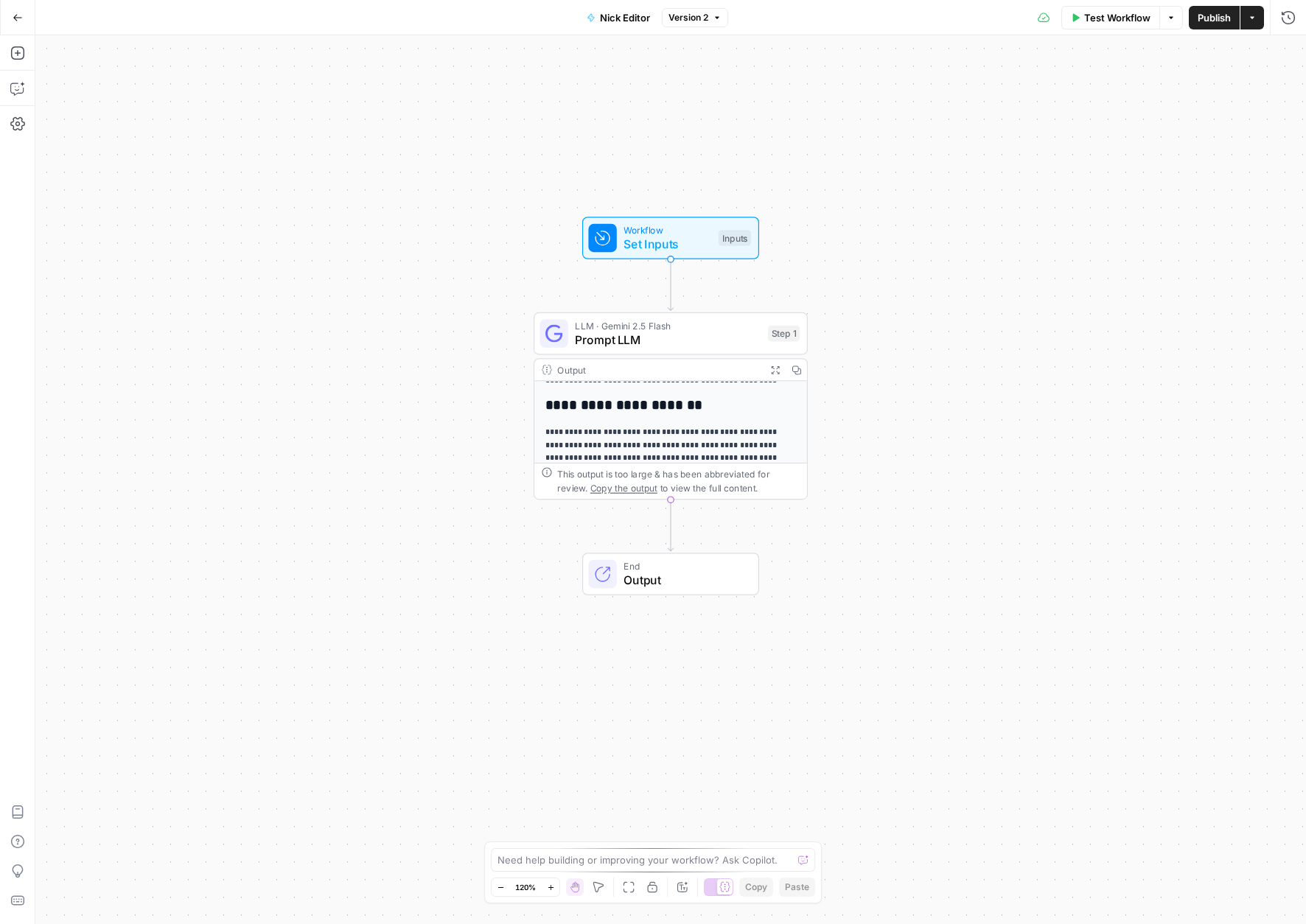
scroll to position [207, 0]
